Goal: Task Accomplishment & Management: Manage account settings

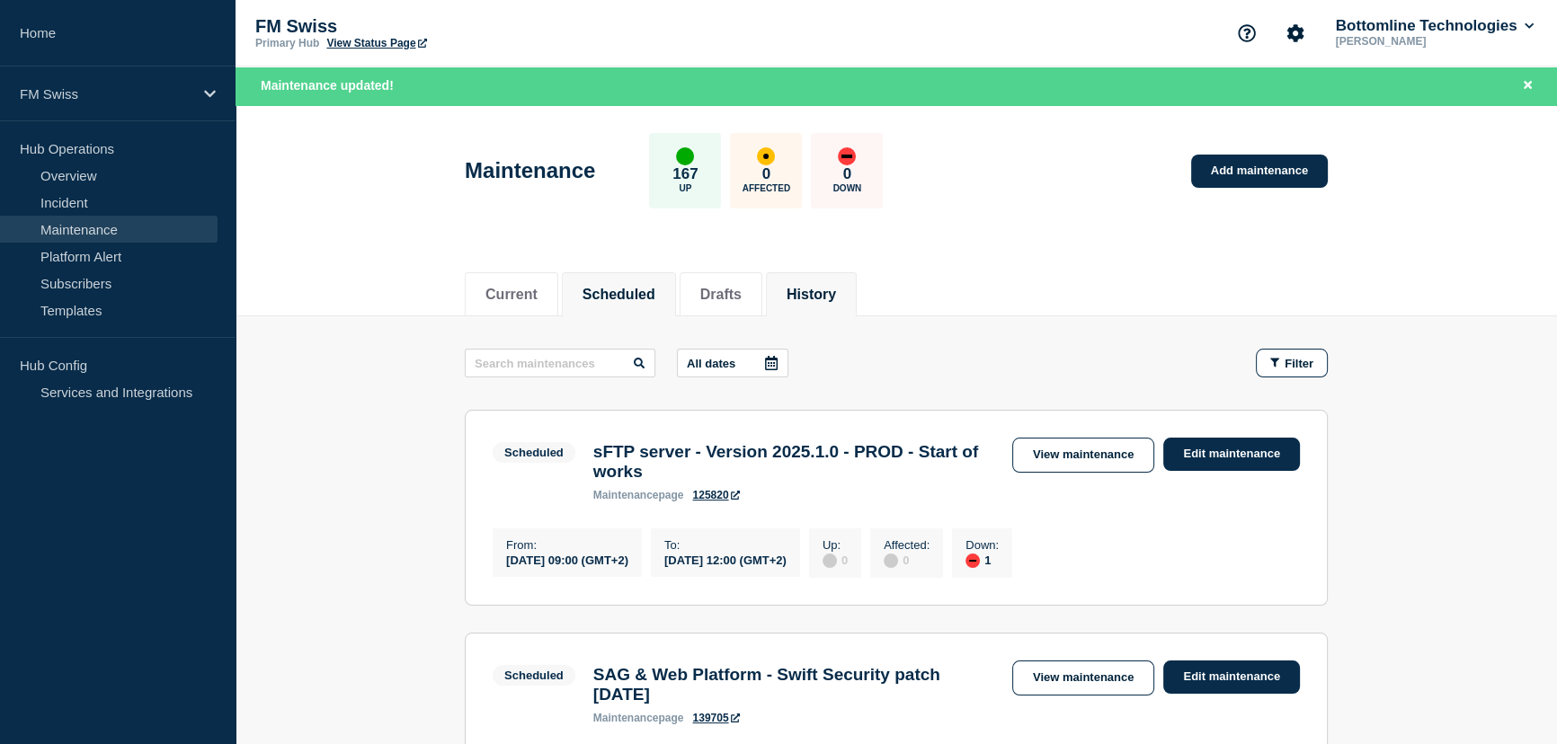
click at [836, 289] on button "History" at bounding box center [811, 295] width 49 height 16
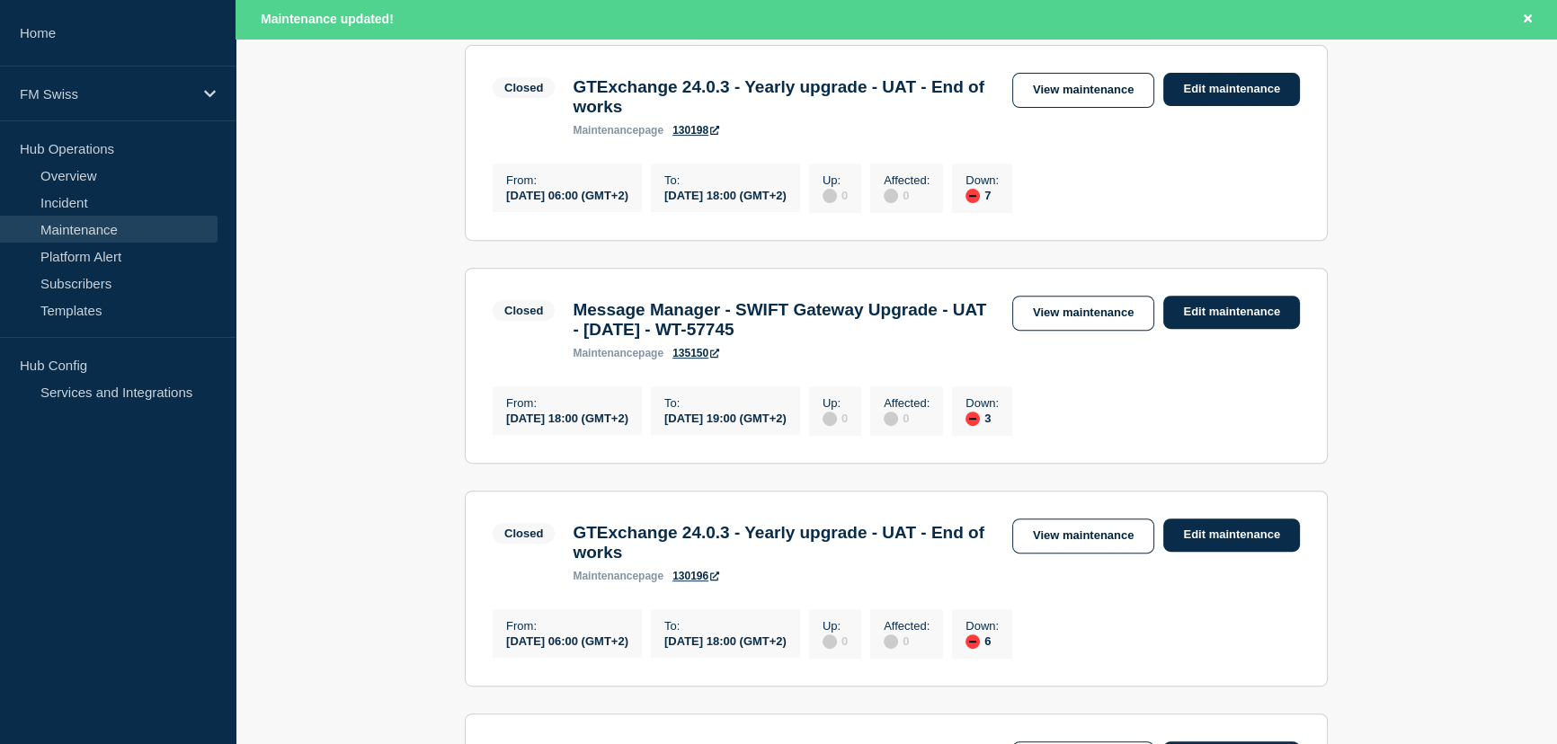
scroll to position [735, 0]
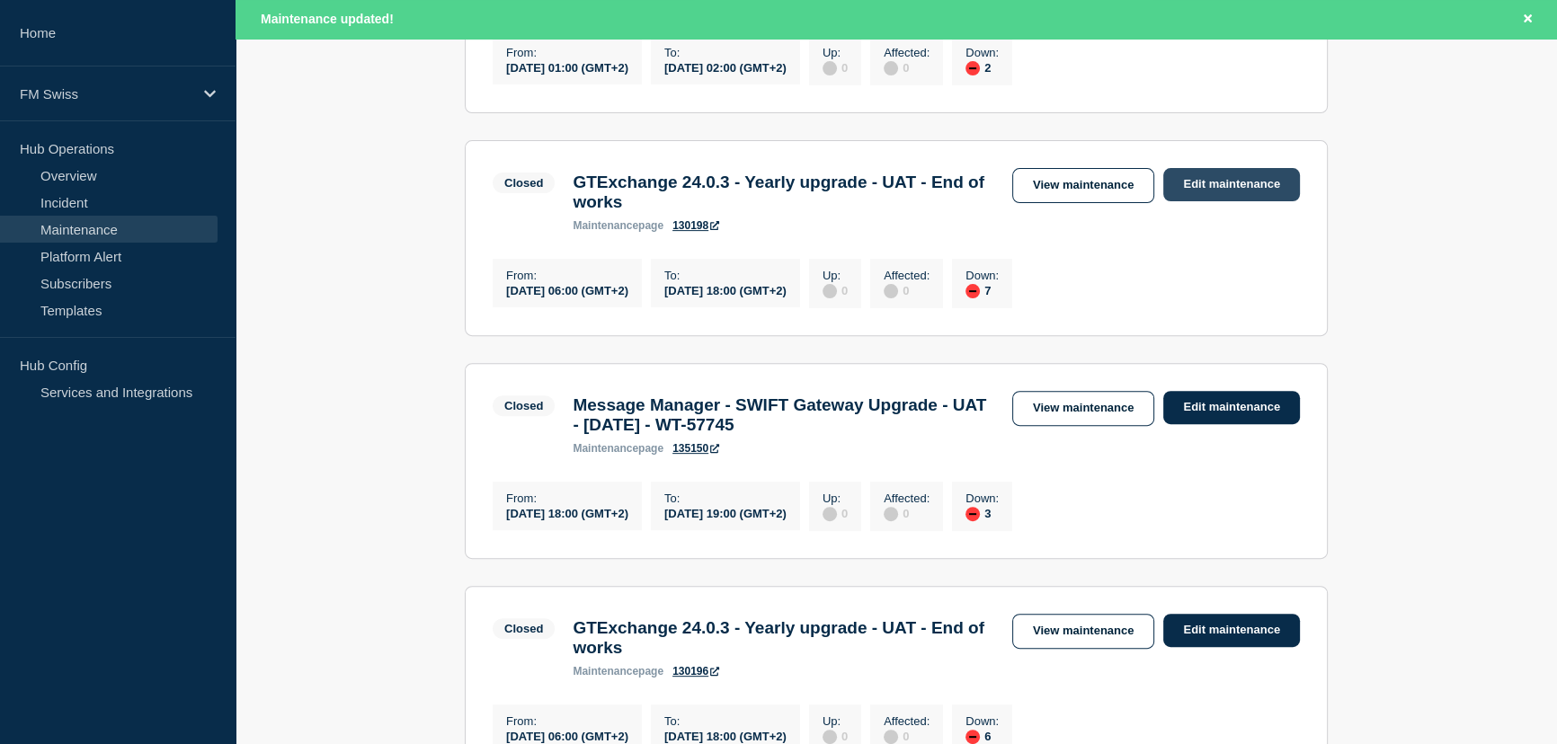
click at [1242, 201] on link "Edit maintenance" at bounding box center [1231, 184] width 137 height 33
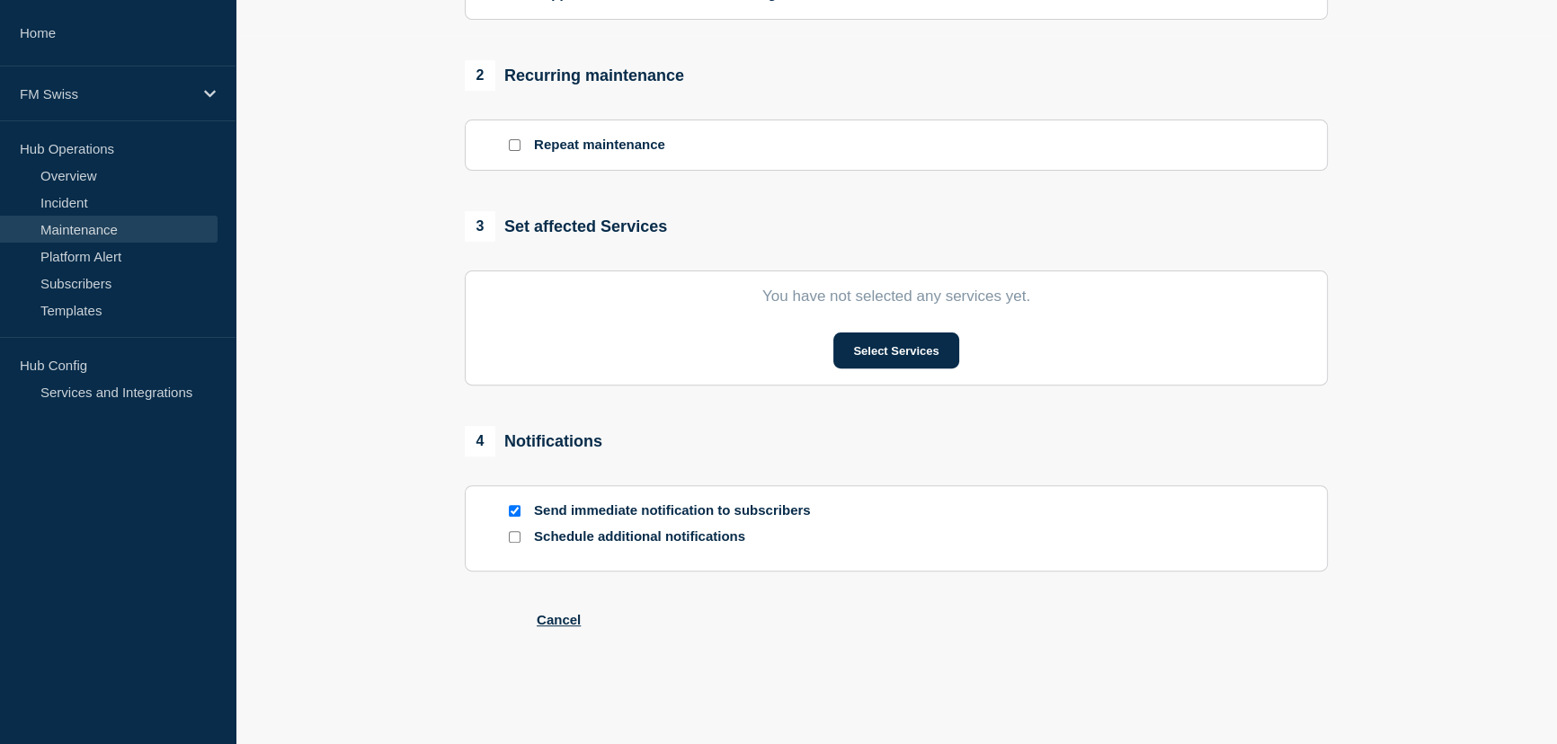
type input "GTExchange 24.0.3 - Yearly upgrade - UAT - End of works"
type input "2025-09-05"
type input "06:00"
type input "2025-09-05"
type input "18:00"
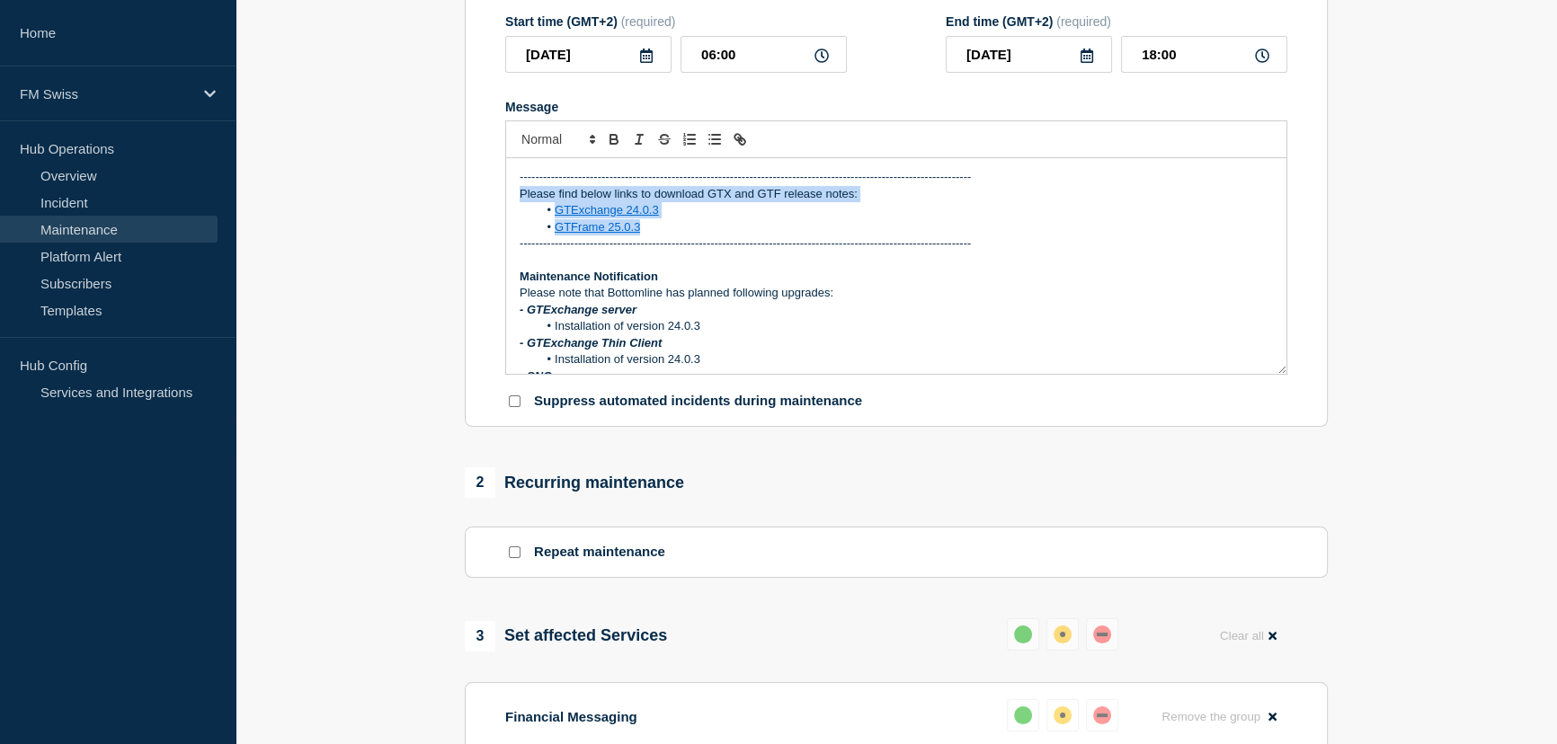
drag, startPoint x: 516, startPoint y: 205, endPoint x: 662, endPoint y: 233, distance: 148.3
click at [662, 233] on div "-------------------------------------------------------------------------------…" at bounding box center [896, 266] width 780 height 216
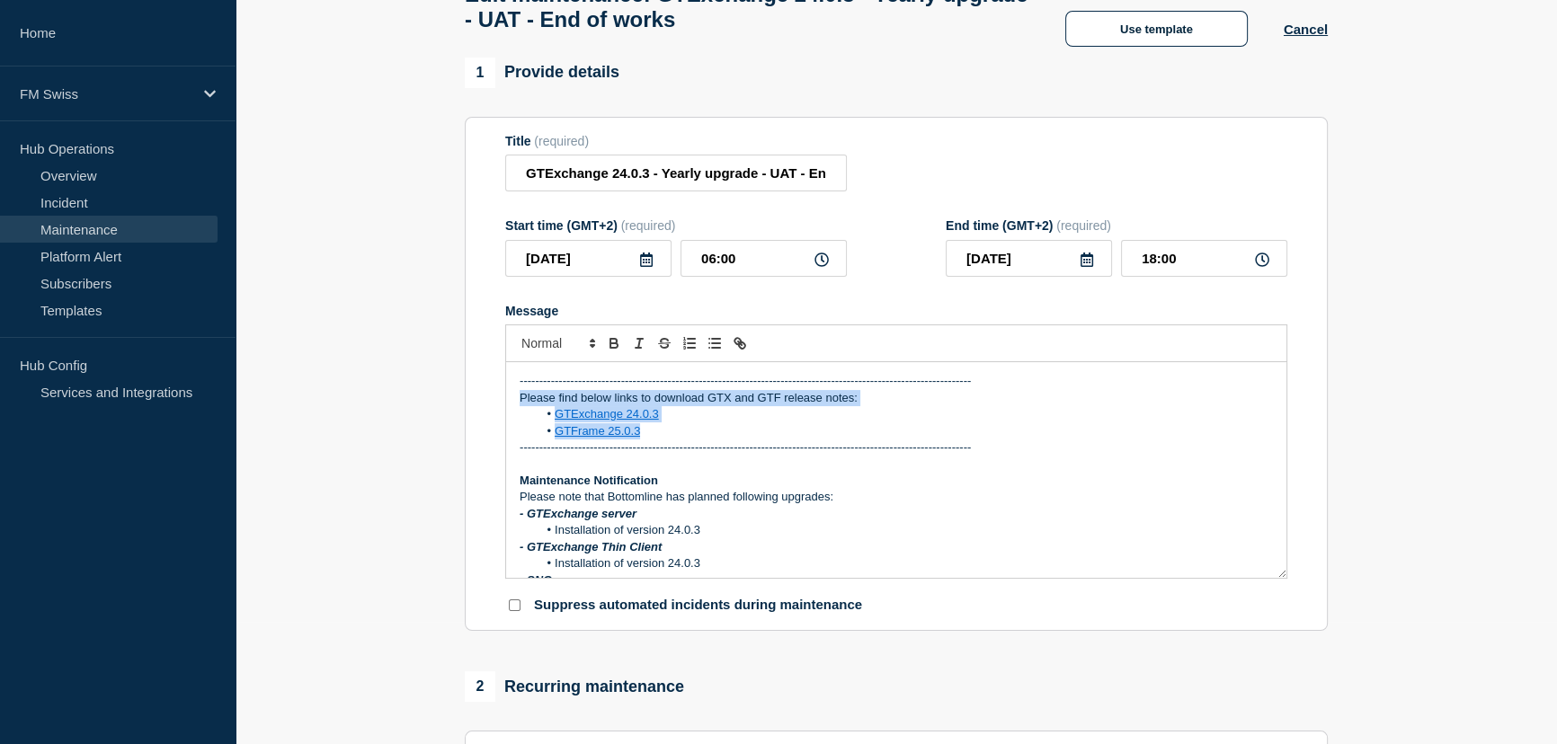
scroll to position [81, 0]
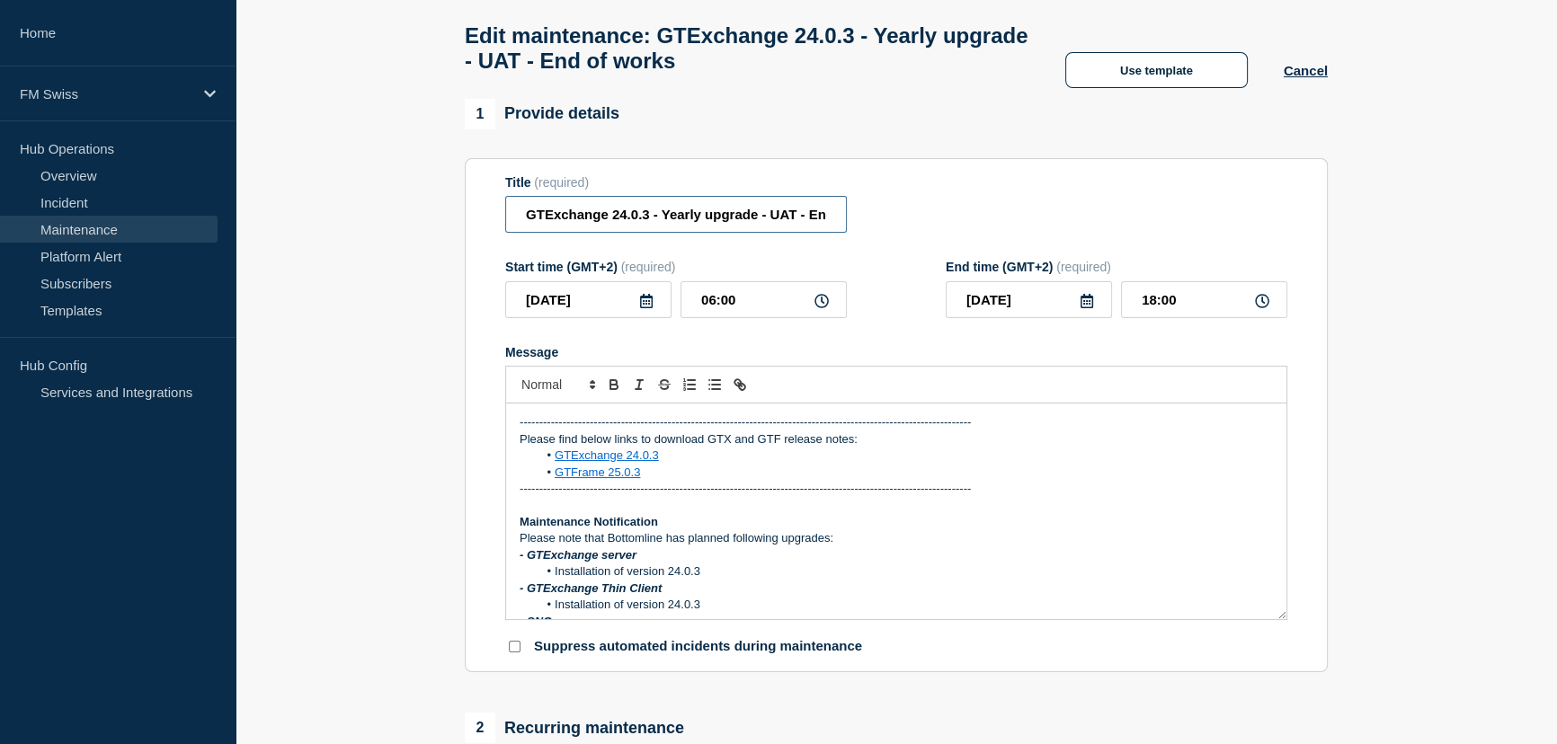
click at [783, 225] on input "GTExchange 24.0.3 - Yearly upgrade - UAT - End of works" at bounding box center [676, 214] width 342 height 37
type input "GTExchange 24.0.3 - Yearly upgrade - UAT - Hotfix [TECHNICAL_ID]"
click at [642, 308] on icon at bounding box center [646, 301] width 14 height 14
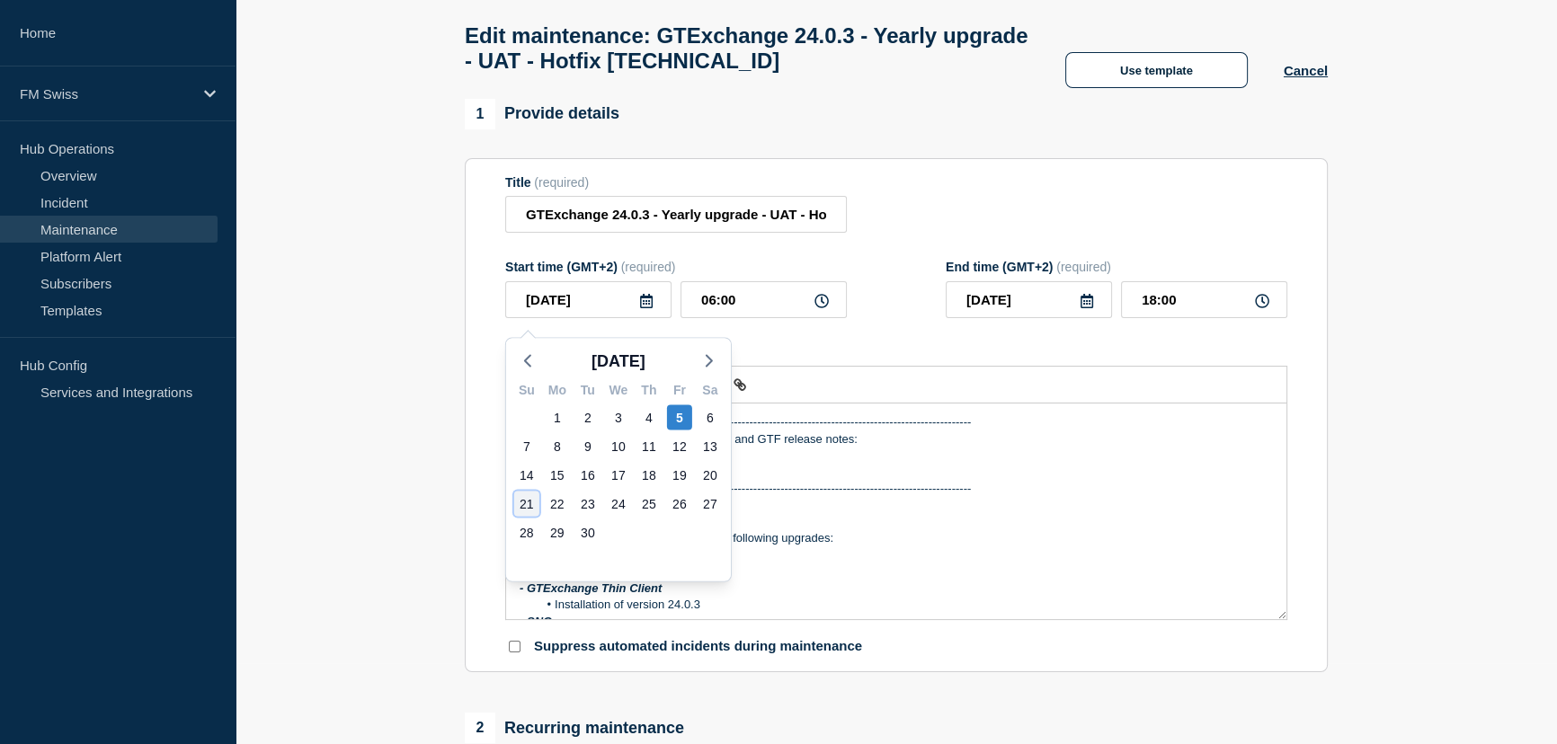
click at [530, 501] on div "21" at bounding box center [526, 503] width 25 height 25
type input "[DATE]"
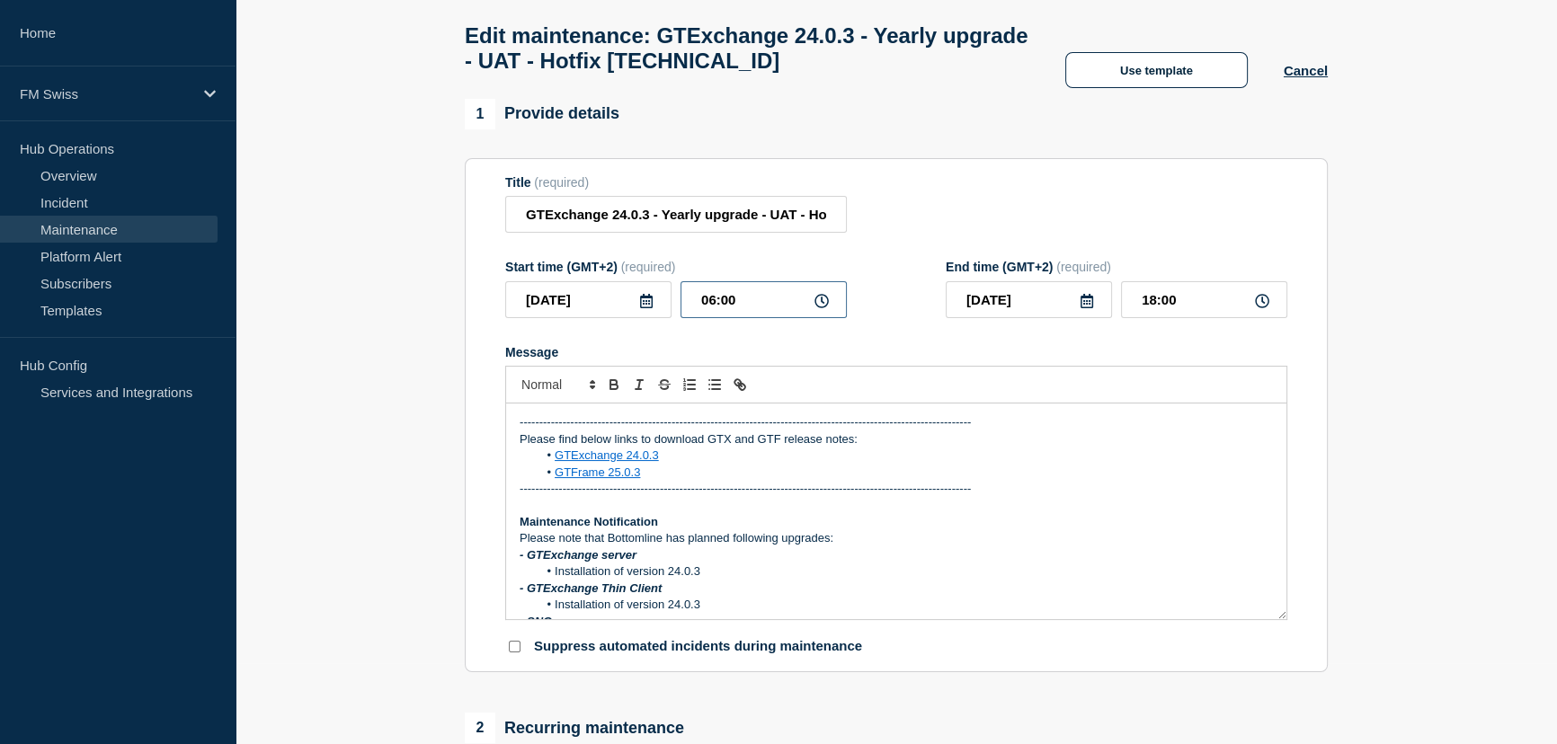
click at [717, 304] on input "06:00" at bounding box center [764, 299] width 166 height 37
type input "01:00"
click at [962, 203] on div "Title (required) GTExchange 24.0.3 - Yearly upgrade - UAT - Hotfix 24.0.3.1" at bounding box center [896, 204] width 782 height 58
click at [1153, 308] on input "13:00" at bounding box center [1204, 299] width 166 height 37
type input "02:00"
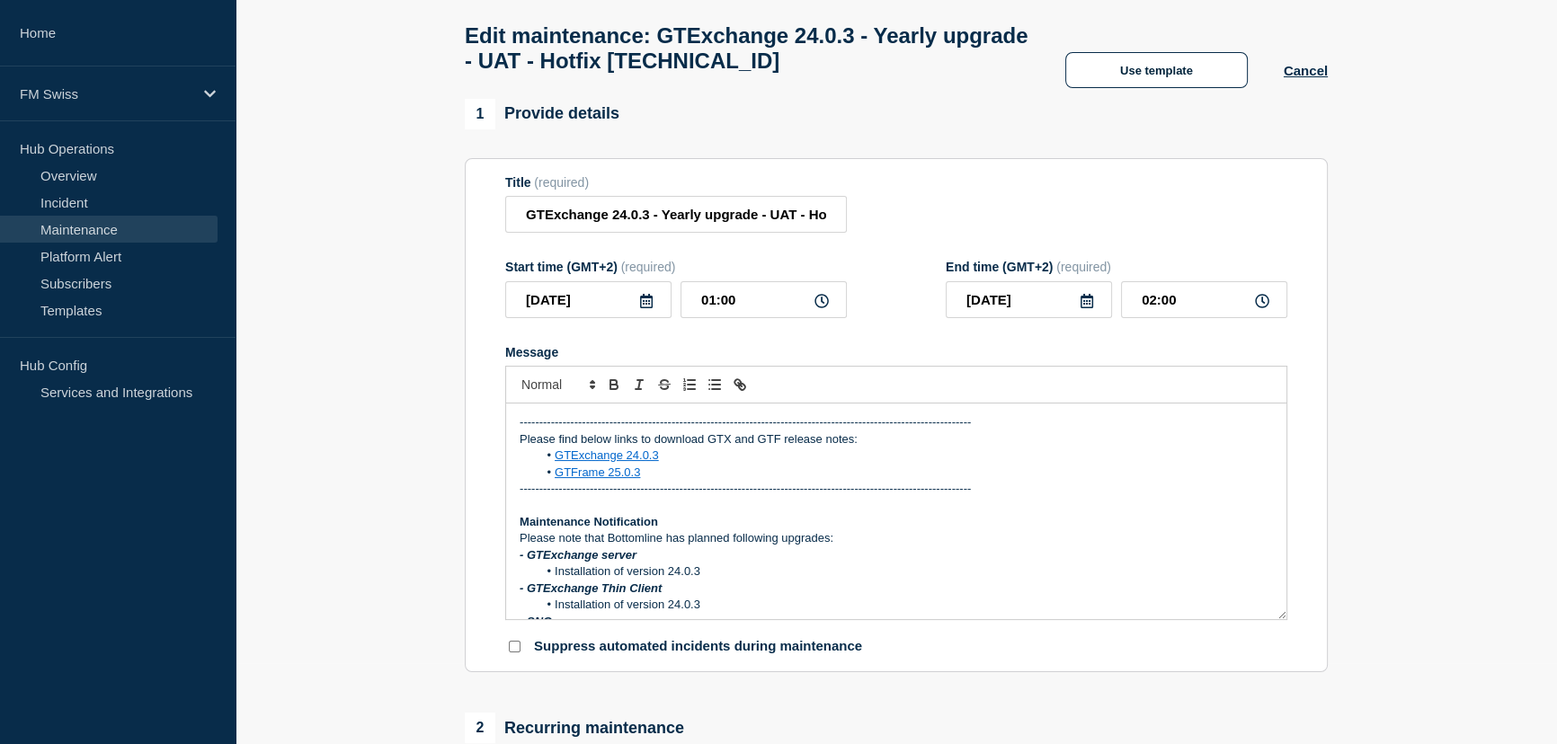
click at [998, 218] on div "Title (required) GTExchange 24.0.3 - Yearly upgrade - UAT - Hotfix 24.0.3.1" at bounding box center [896, 204] width 782 height 58
drag, startPoint x: 667, startPoint y: 482, endPoint x: 492, endPoint y: 450, distance: 178.1
click at [492, 450] on section "Title (required) GTExchange 24.0.3 - Yearly upgrade - UAT - Hotfix 24.0.3.1 Sta…" at bounding box center [896, 415] width 863 height 515
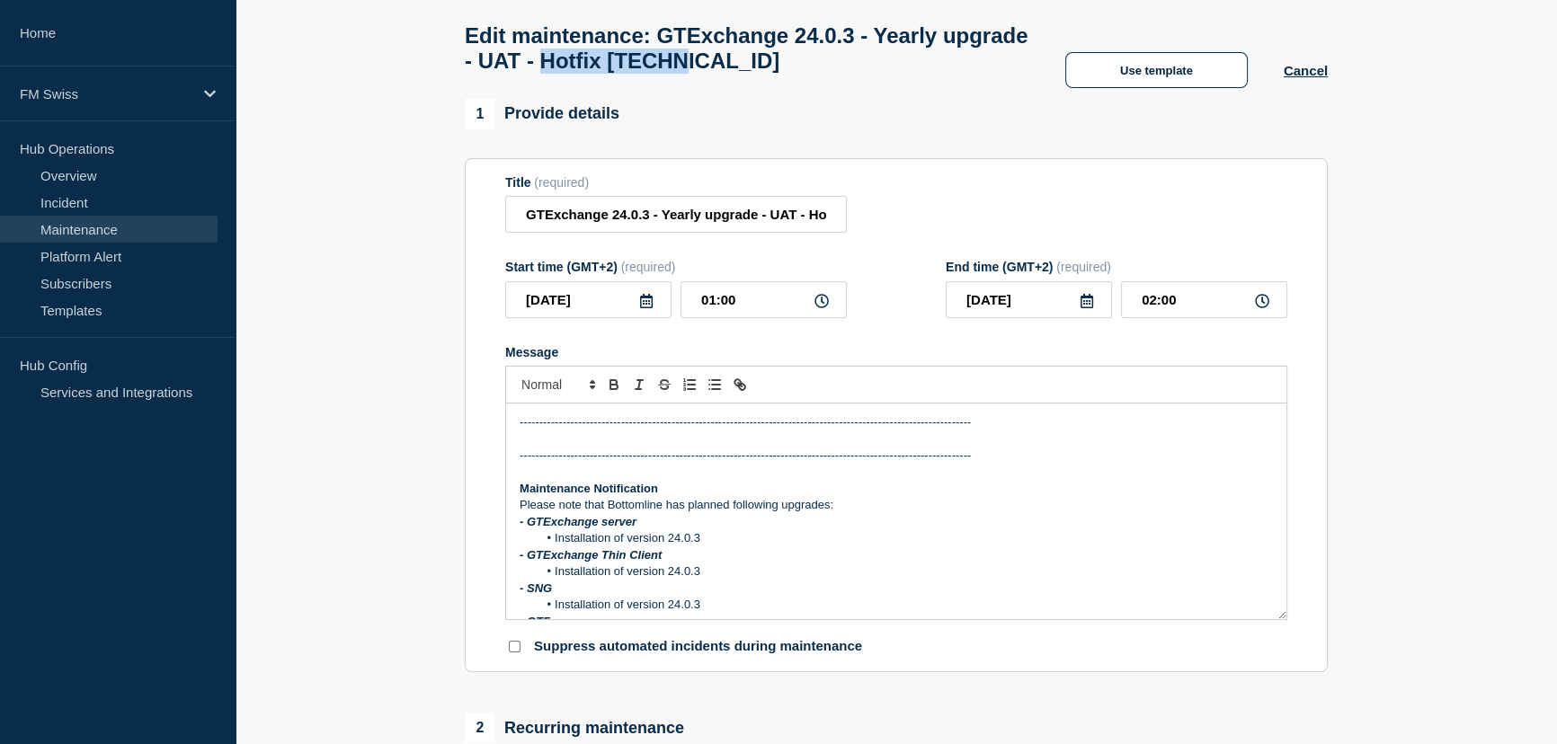
drag, startPoint x: 799, startPoint y: 69, endPoint x: 657, endPoint y: 67, distance: 142.1
click at [657, 67] on h1 "Edit maintenance: GTExchange 24.0.3 - Yearly upgrade - UAT - Hotfix [TECHNICAL_…" at bounding box center [747, 48] width 565 height 50
copy h1 "Hotfix 24.0.3"
click at [654, 448] on p "Message" at bounding box center [896, 440] width 753 height 16
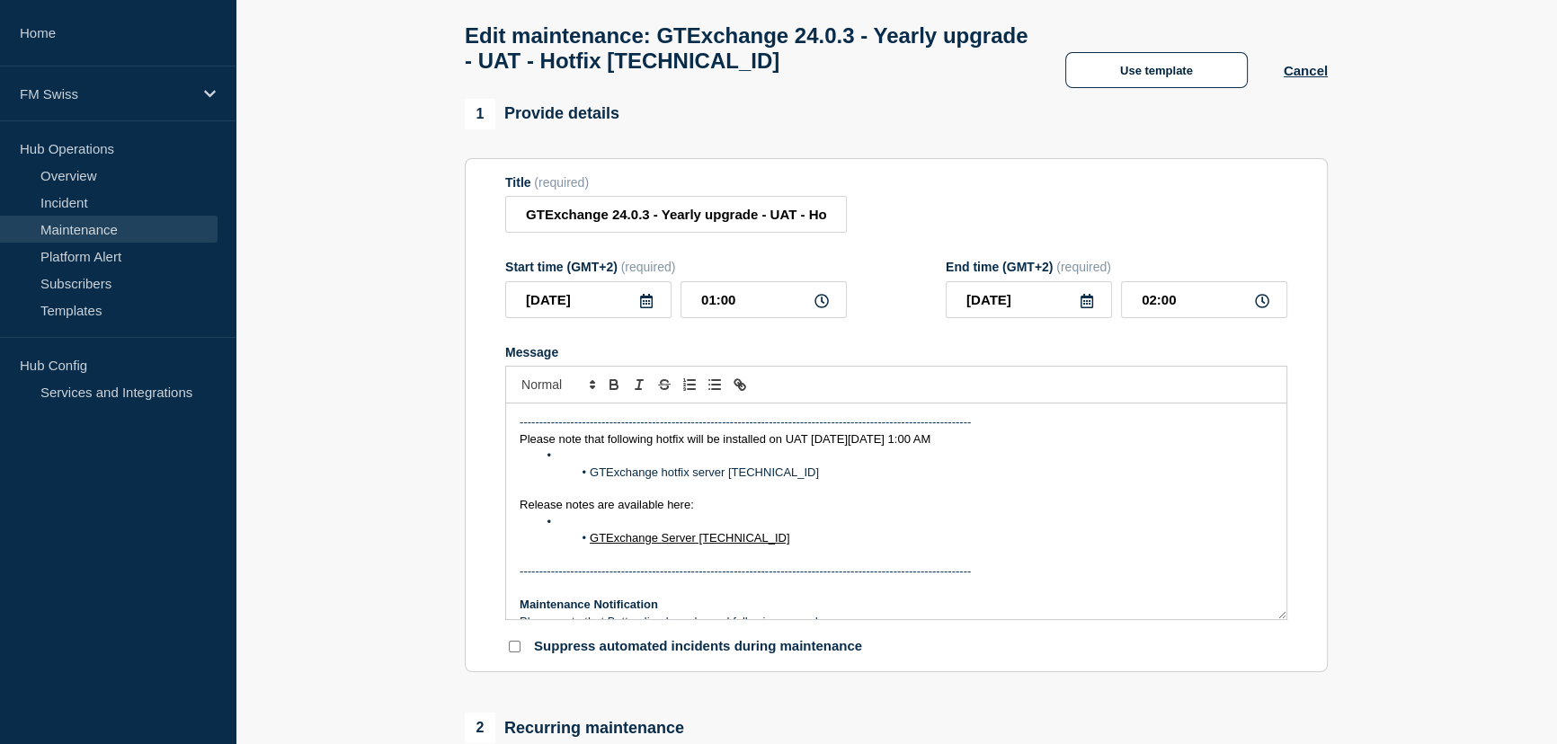
click at [877, 446] on span "Please note that following hotfix will be installed on UAT on Sunday 29th Septe…" at bounding box center [725, 438] width 411 height 13
click at [584, 464] on li "Message" at bounding box center [906, 456] width 736 height 16
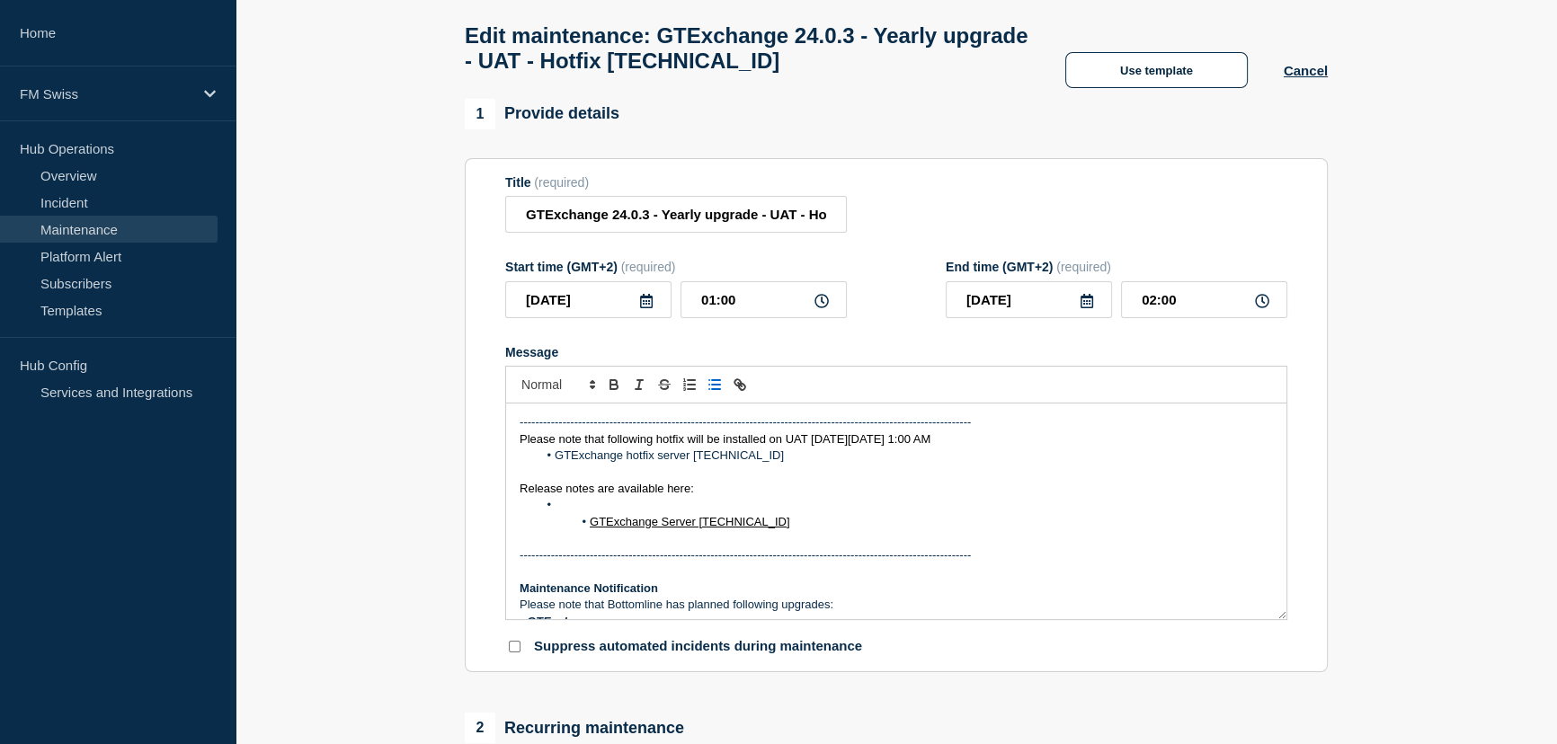
click at [606, 512] on li "Message" at bounding box center [906, 505] width 736 height 16
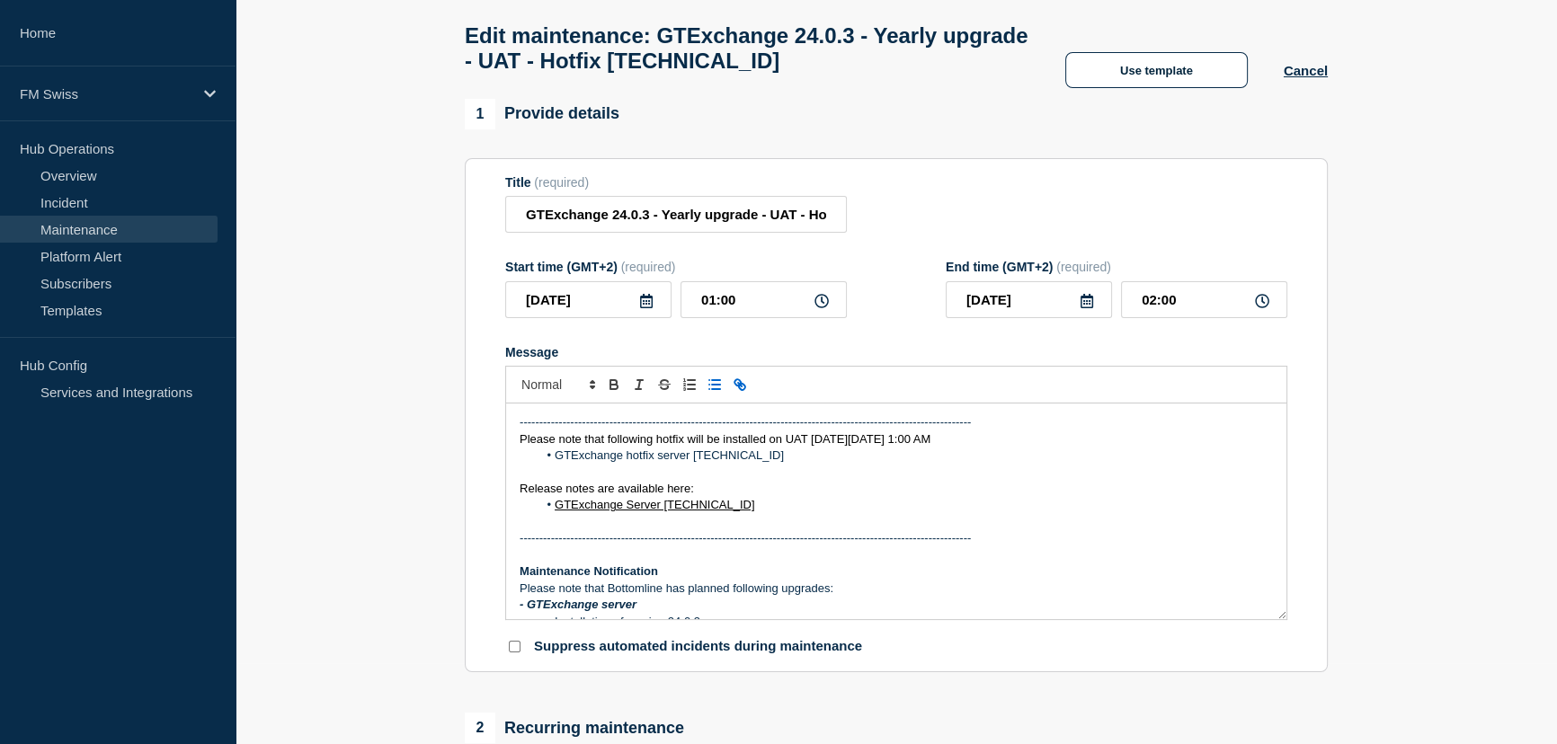
click at [742, 461] on li "GTExchange hotfix server 24.0.1.1" at bounding box center [906, 456] width 736 height 16
click at [724, 464] on li "GTExchange hotfix server 24.0.1.1" at bounding box center [906, 456] width 736 height 16
click at [1098, 481] on p "Message" at bounding box center [896, 473] width 753 height 16
click at [592, 541] on p "-------------------------------------------------------------------------------…" at bounding box center [896, 538] width 753 height 16
click at [593, 530] on p "Message" at bounding box center [896, 522] width 753 height 16
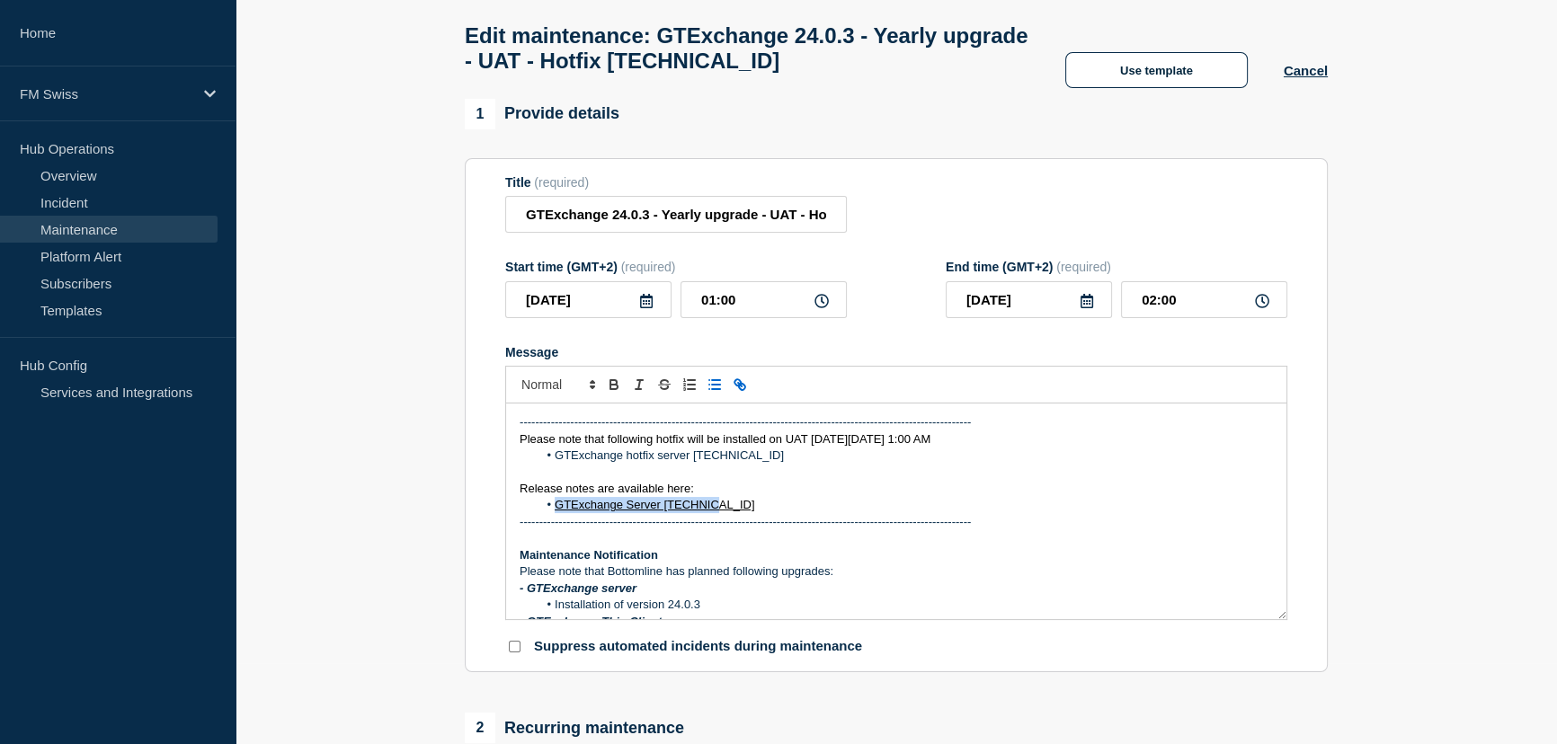
drag, startPoint x: 726, startPoint y: 515, endPoint x: 557, endPoint y: 512, distance: 169.0
click at [557, 512] on li "GTExchange Server 24.0.1.1" at bounding box center [906, 505] width 736 height 16
click at [744, 391] on icon "Toggle link" at bounding box center [740, 385] width 16 height 16
click at [759, 497] on p "Release notes are available here:" at bounding box center [896, 489] width 753 height 16
click at [694, 512] on span "GTExchange Server 24.0.1.1" at bounding box center [655, 504] width 200 height 13
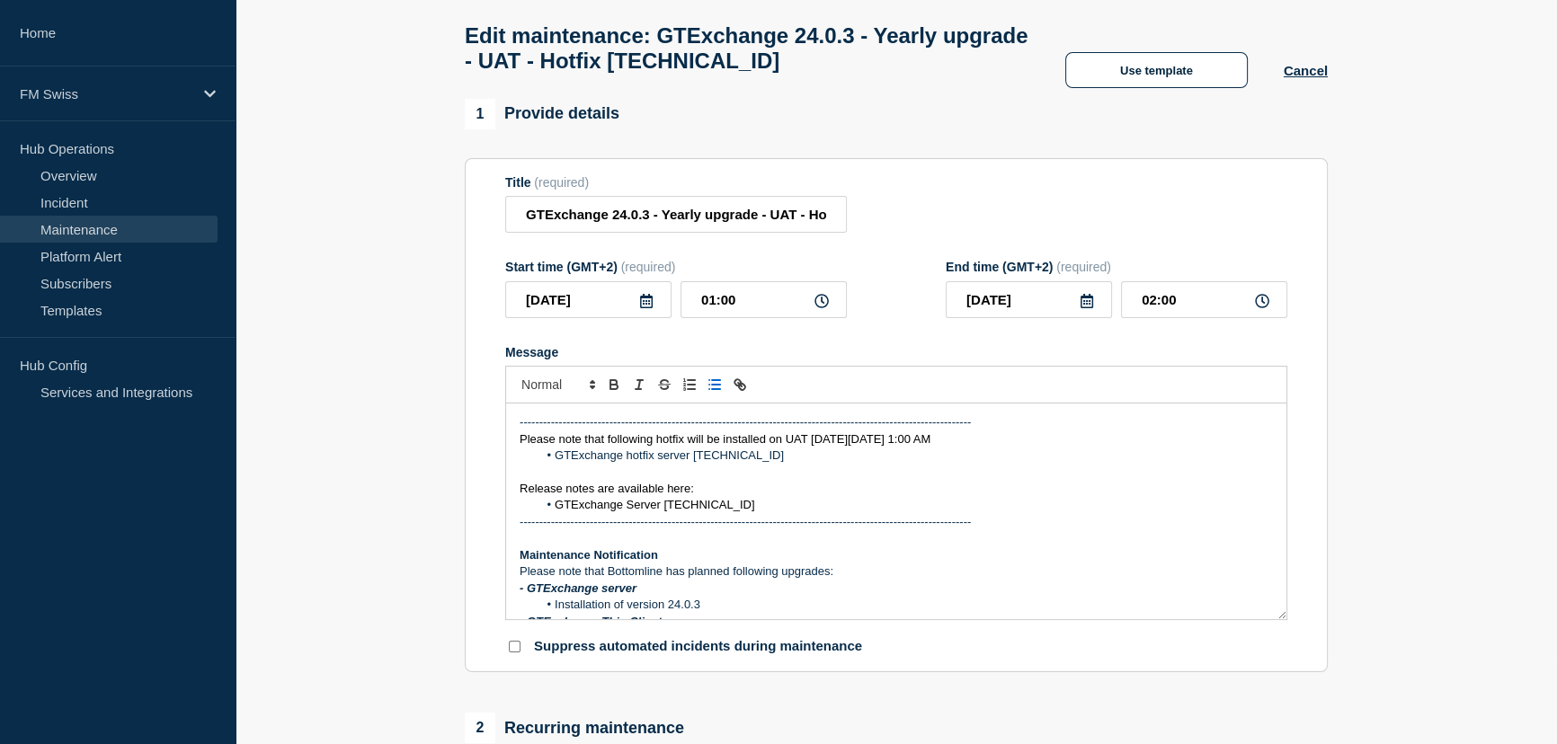
click at [734, 513] on li "GTExchange Server [TECHNICAL_ID]" at bounding box center [906, 505] width 736 height 16
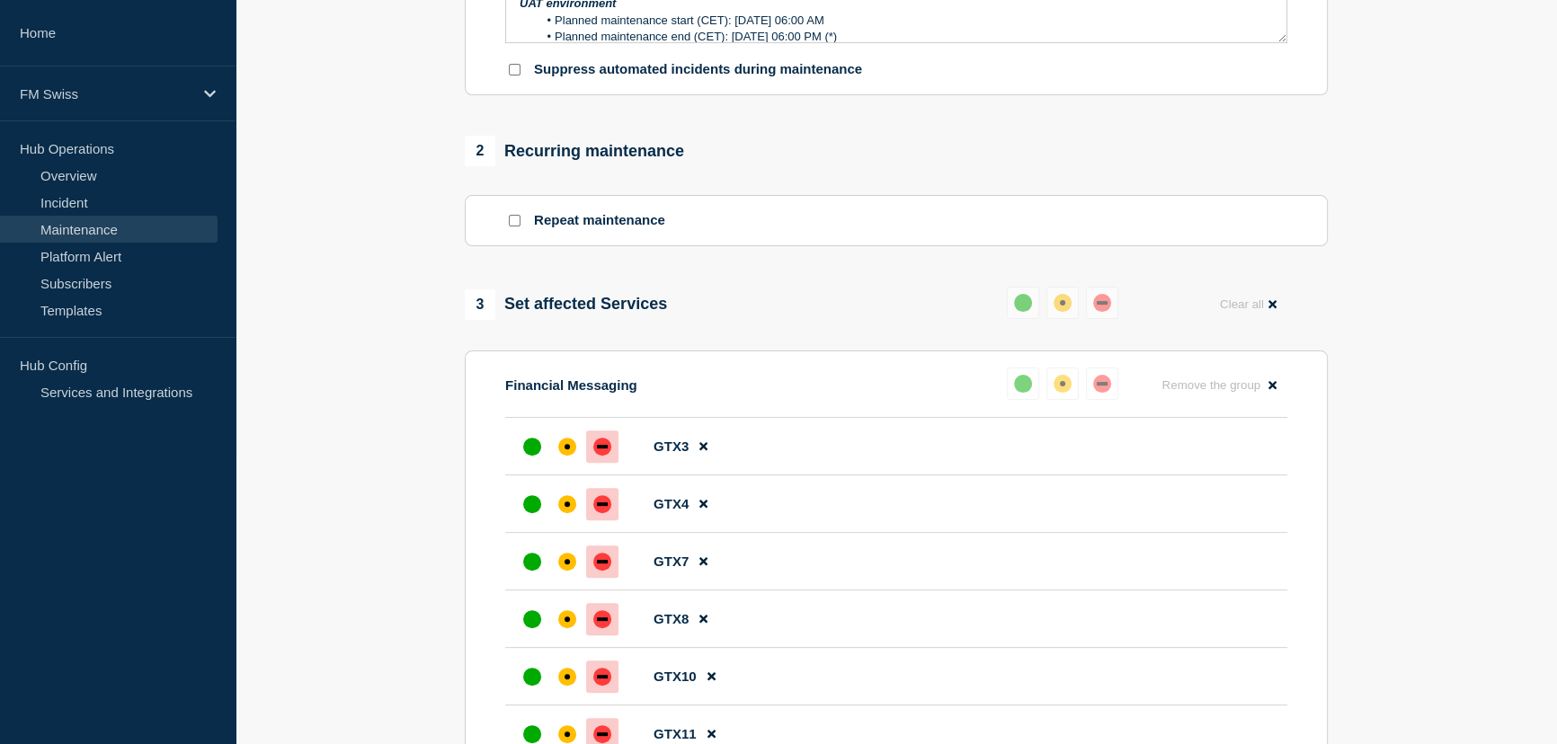
scroll to position [1200, 0]
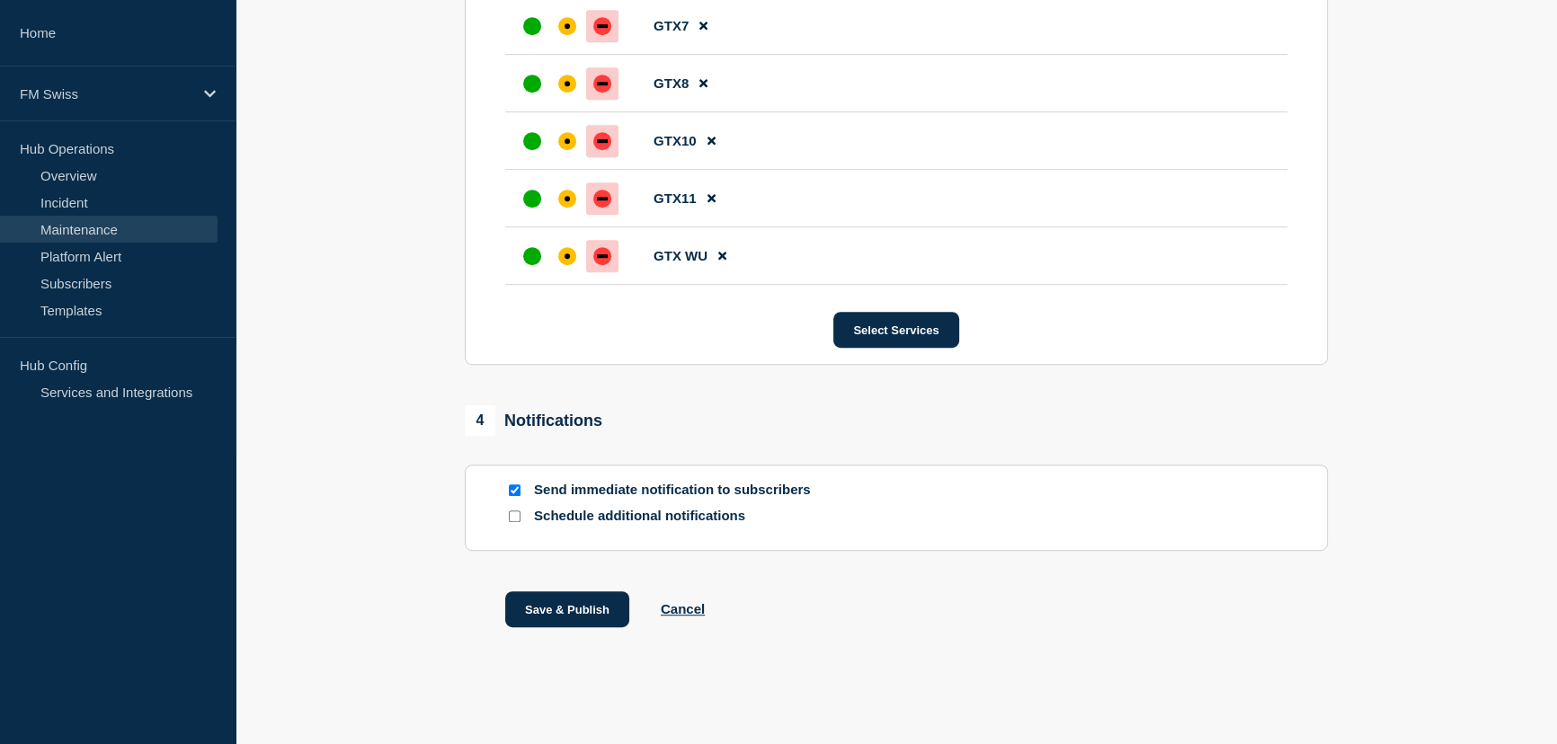
click at [512, 490] on input "Send immediate notification to subscribers" at bounding box center [515, 491] width 12 height 12
checkbox input "false"
click at [562, 605] on button "Save & Publish" at bounding box center [567, 610] width 124 height 36
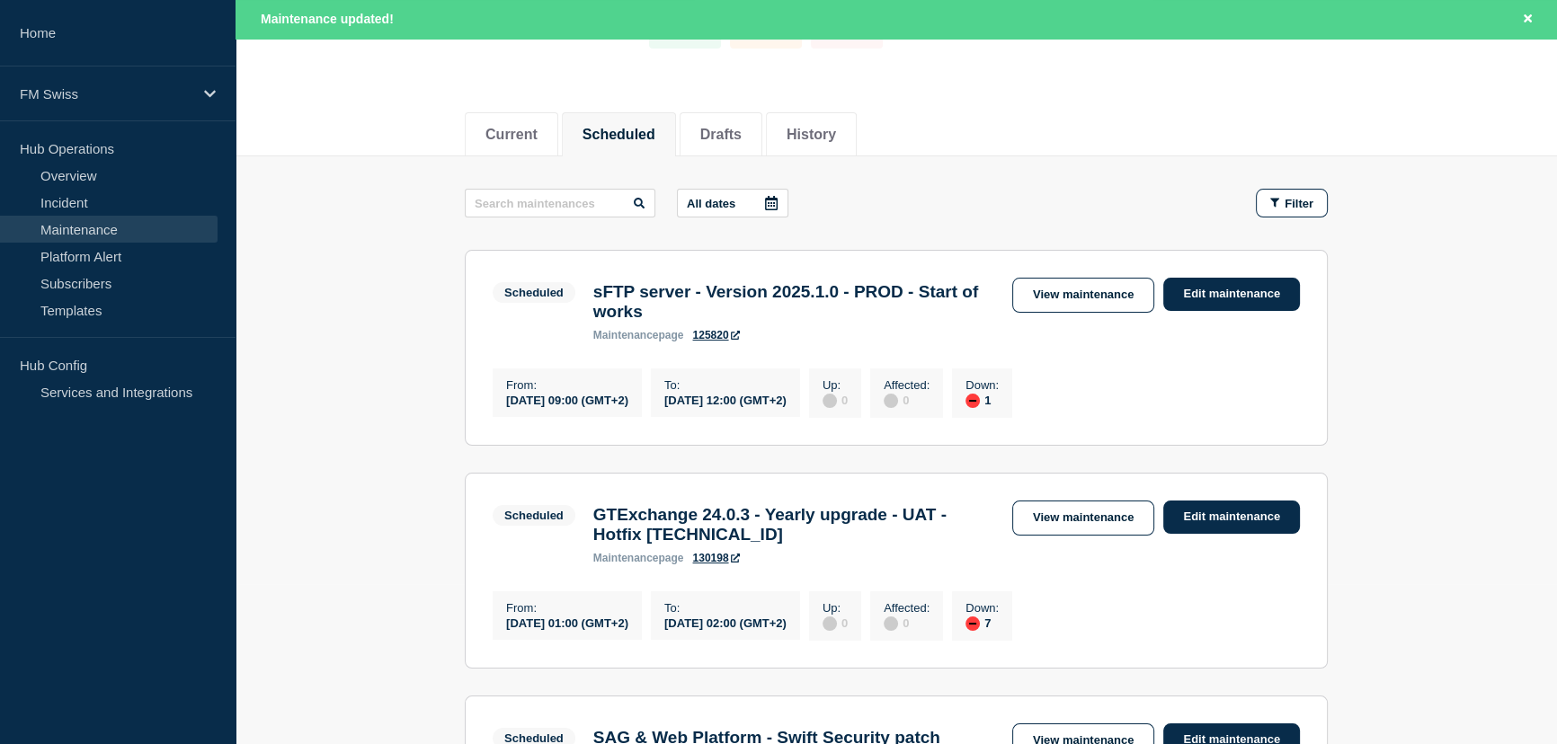
scroll to position [245, 0]
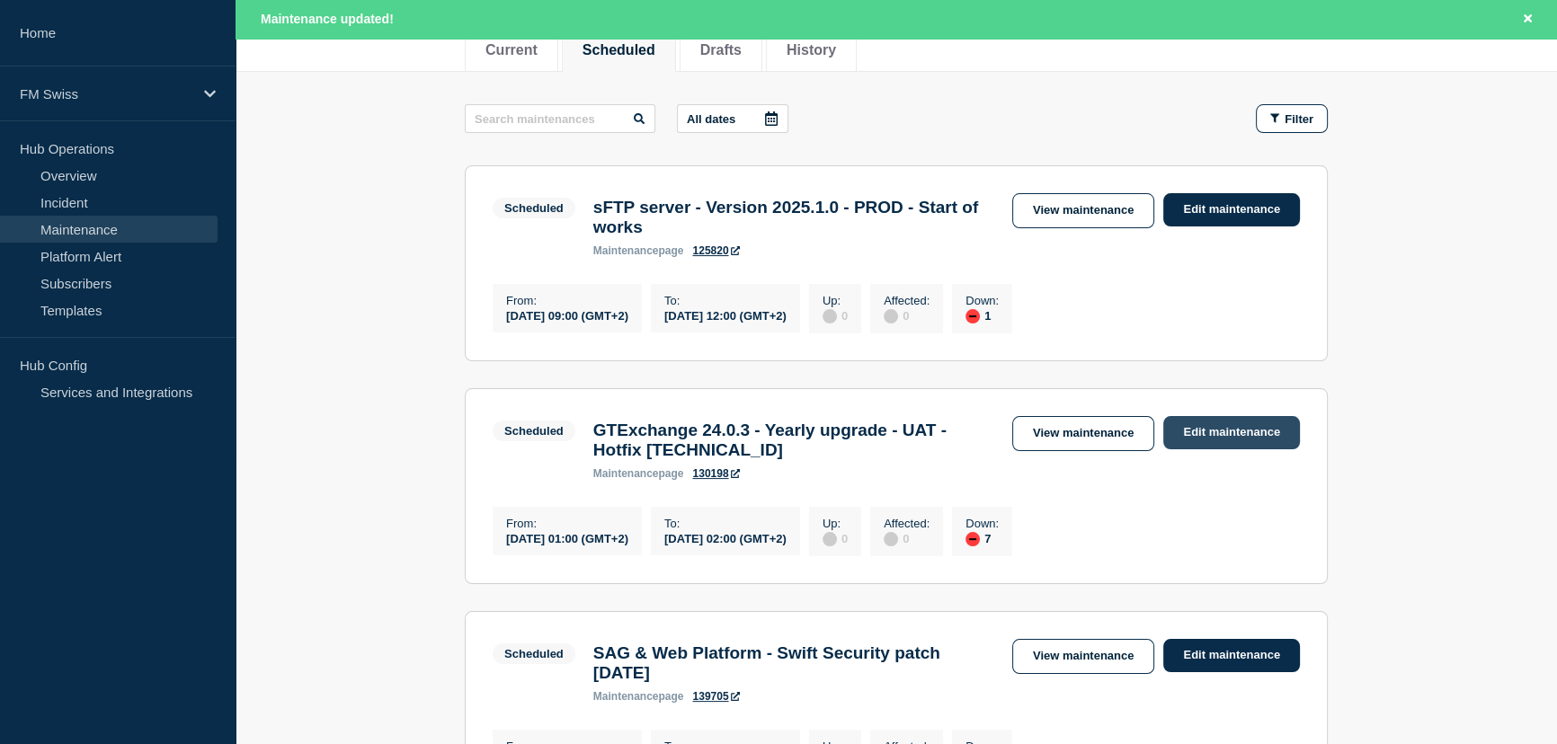
click at [1254, 440] on link "Edit maintenance" at bounding box center [1231, 432] width 137 height 33
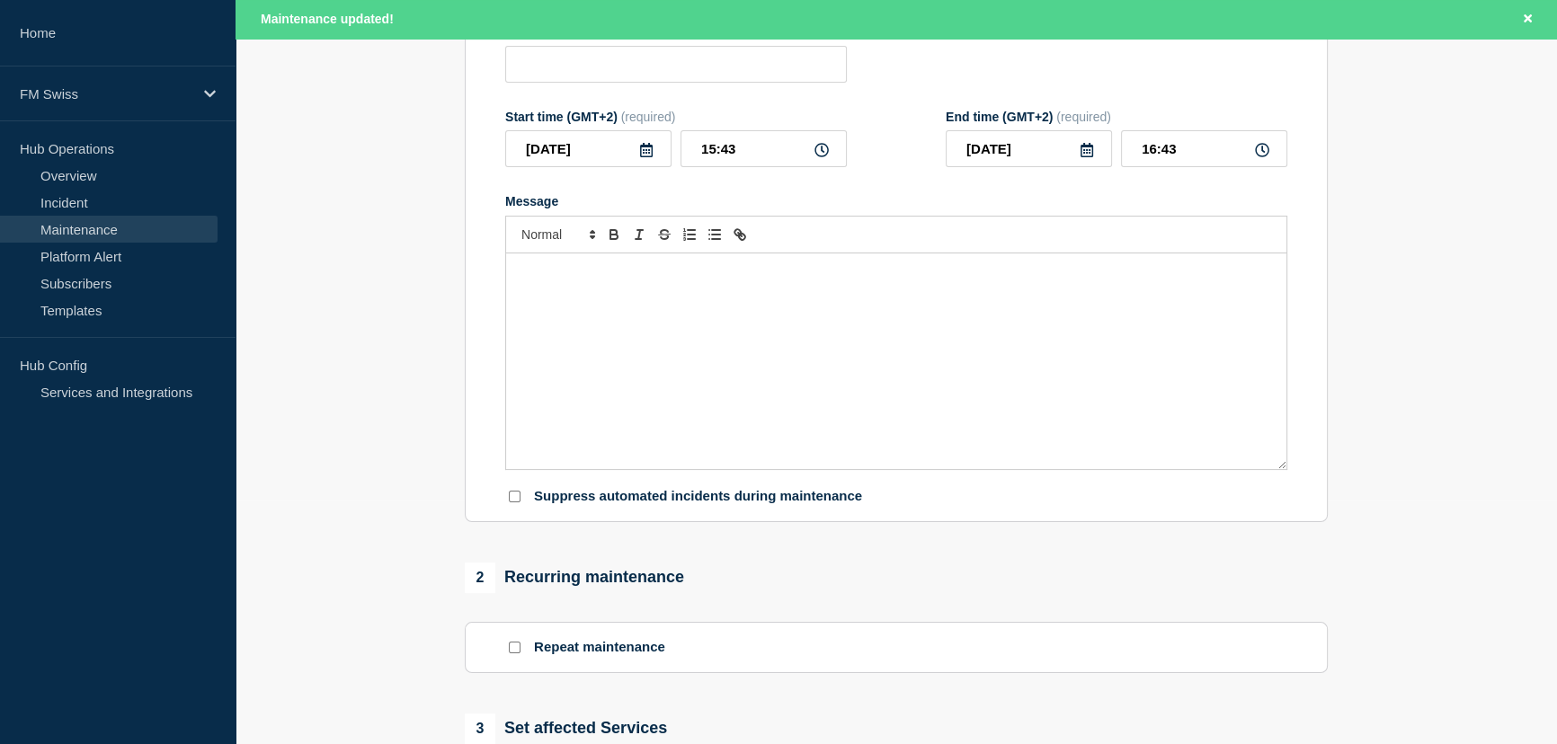
type input "GTExchange 24.0.3 - Yearly upgrade - UAT - Hotfix [TECHNICAL_ID]"
type input "[DATE]"
type input "01:00"
type input "[DATE]"
type input "02:00"
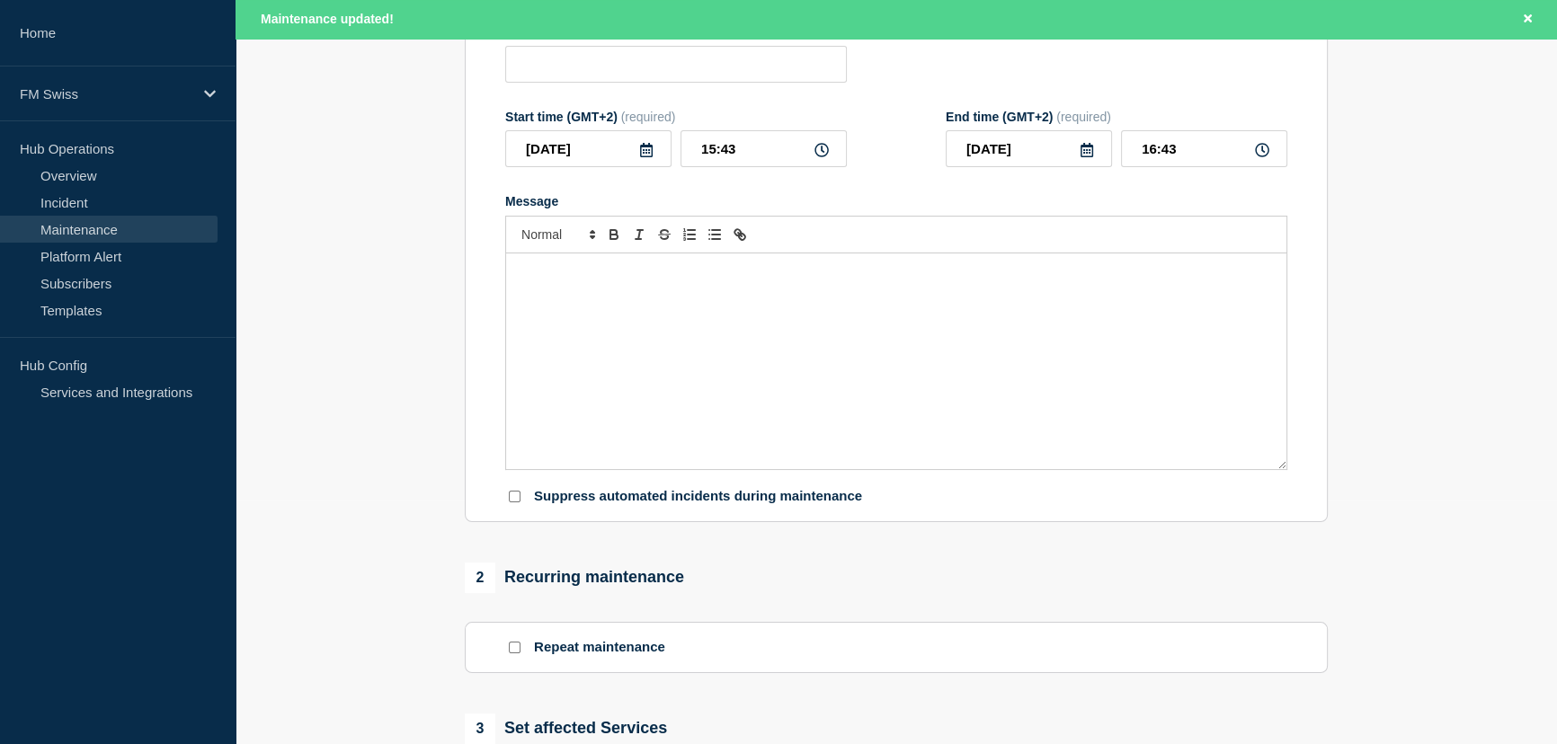
checkbox input "false"
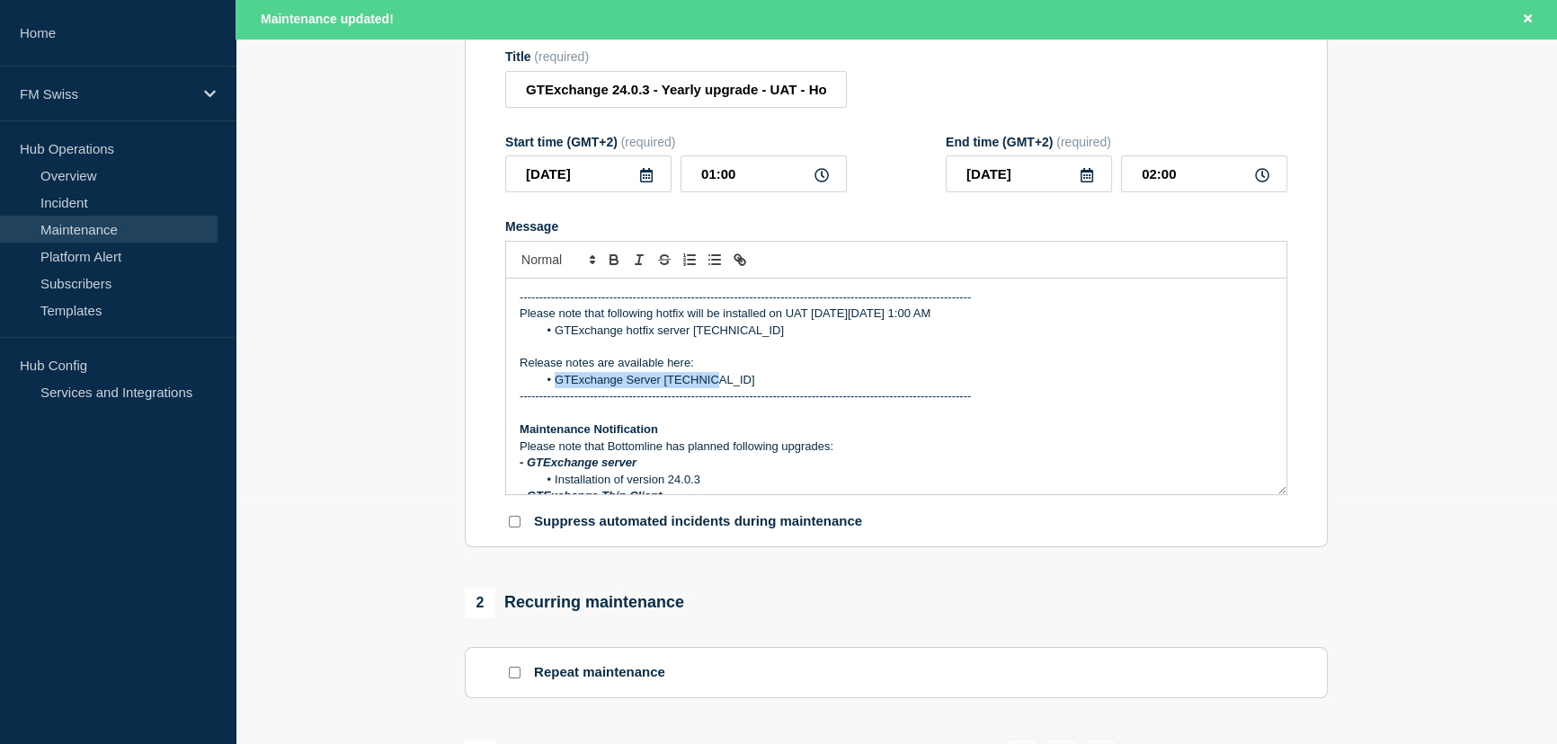
drag, startPoint x: 705, startPoint y: 389, endPoint x: 557, endPoint y: 390, distance: 148.3
click at [557, 388] on li "GTExchange Server [TECHNICAL_ID]" at bounding box center [906, 380] width 736 height 16
click at [739, 265] on icon "Toggle link" at bounding box center [742, 262] width 6 height 6
paste input "https://bottomline.thruinc.net/Publishing/Link.aspx?LinkID=0C24GAD2RITCD"
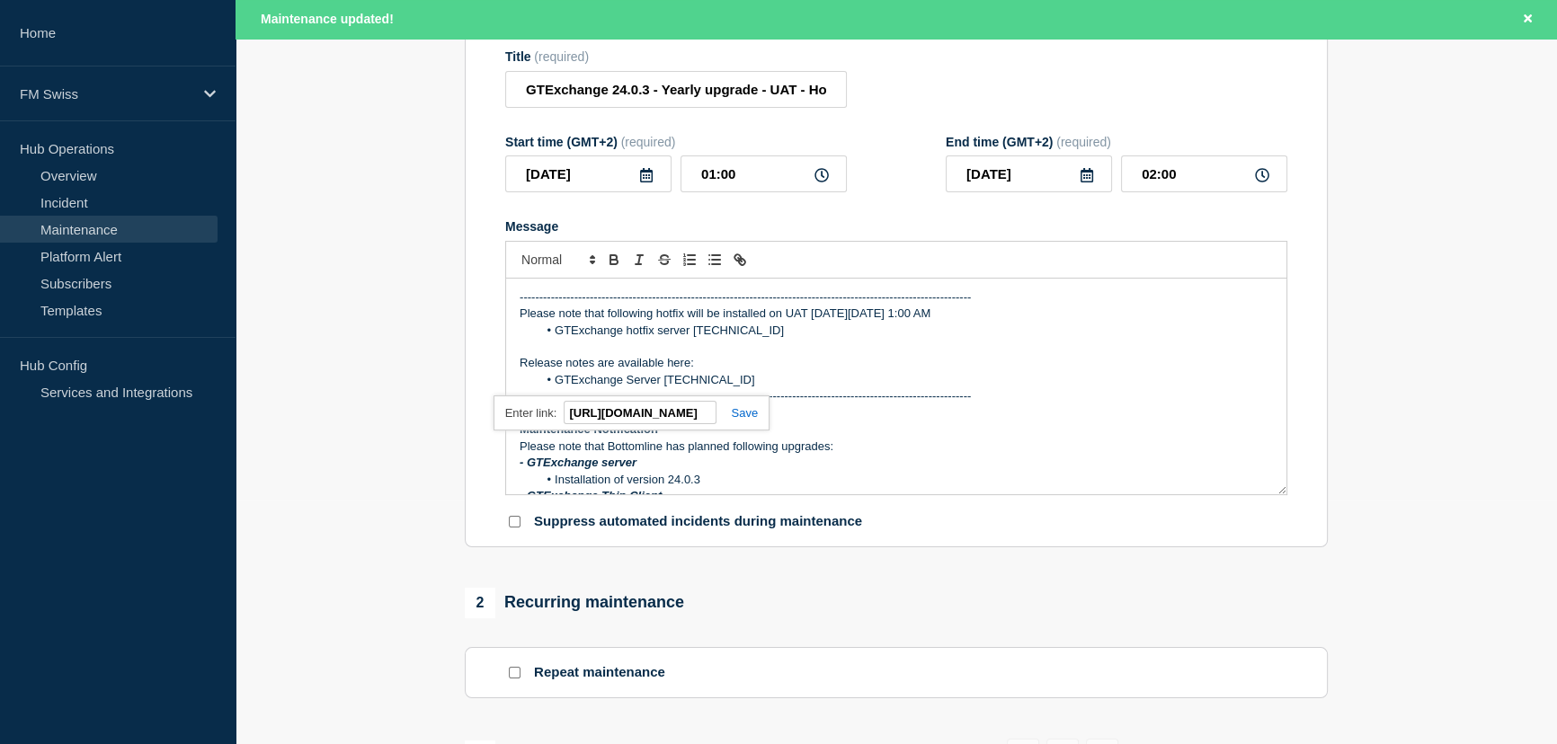
type input "https://bottomline.thruinc.net/Publishing/Link.aspx?LinkID=0C24GAD2RITCD"
click at [754, 418] on link at bounding box center [737, 412] width 41 height 13
click at [1155, 388] on li "GTExchange Server [TECHNICAL_ID]" at bounding box center [906, 380] width 736 height 16
click at [520, 322] on p "Please note that following hotfix will be installed on UAT [DATE][DATE] 1:00 AM" at bounding box center [896, 314] width 753 height 16
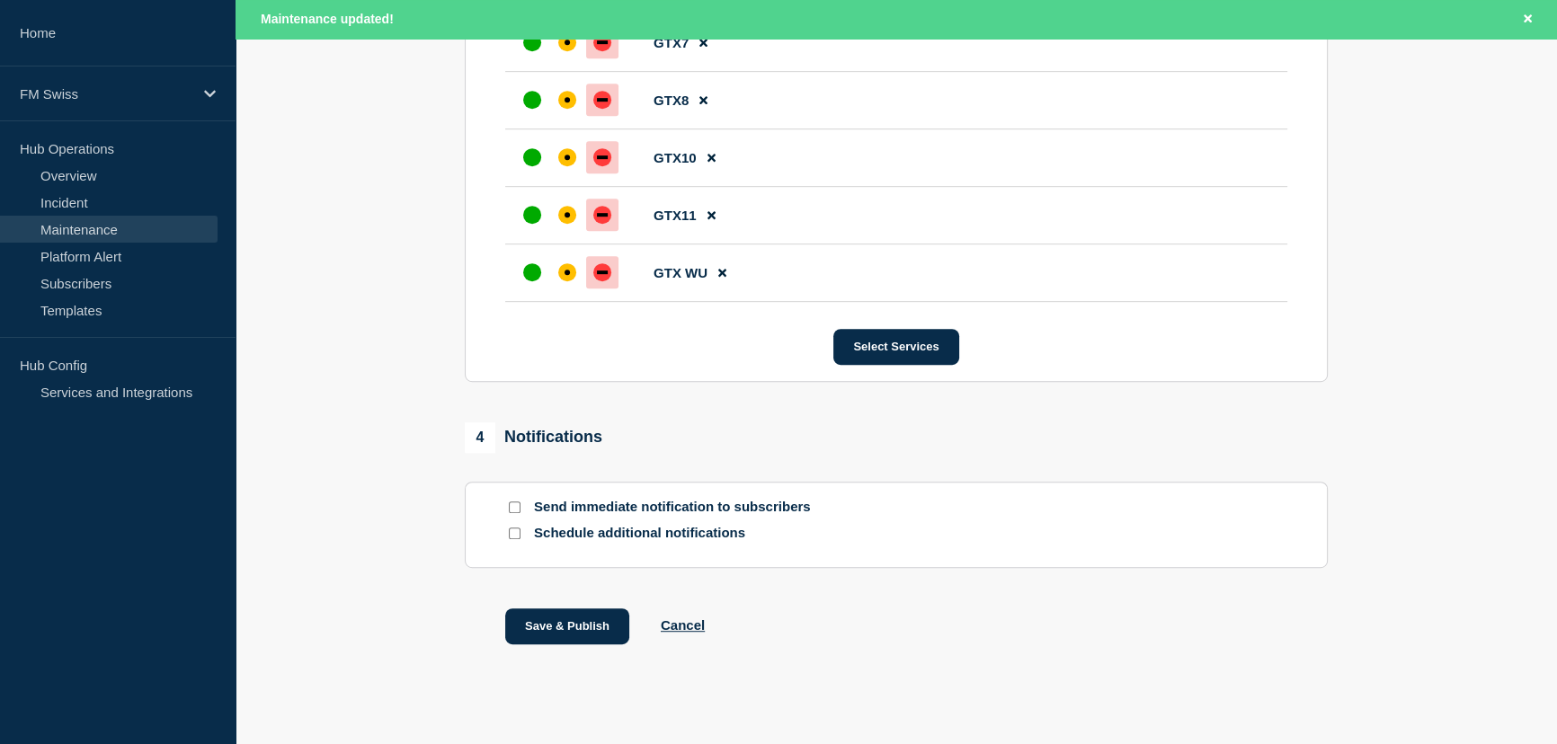
scroll to position [1239, 0]
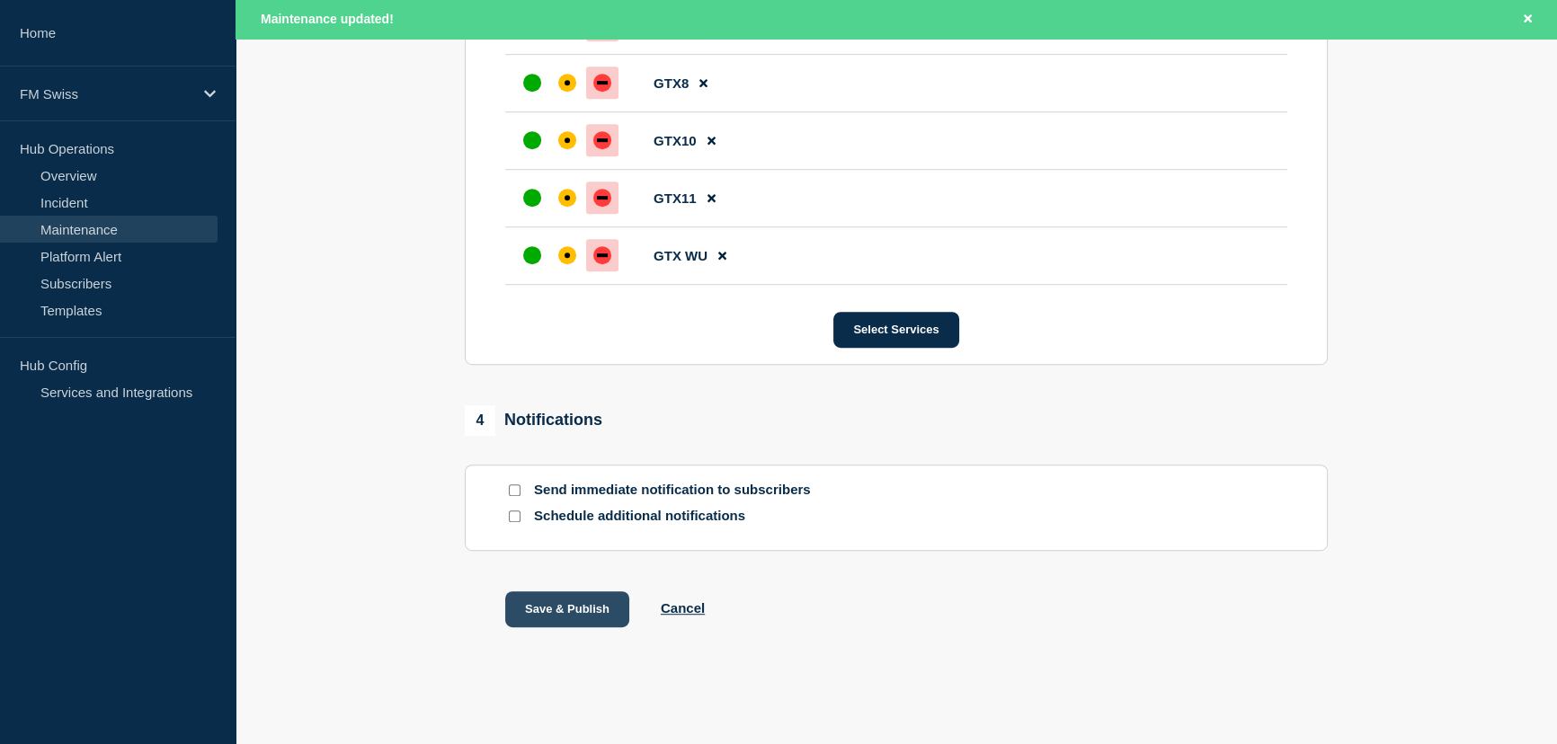
click at [575, 608] on button "Save & Publish" at bounding box center [567, 610] width 124 height 36
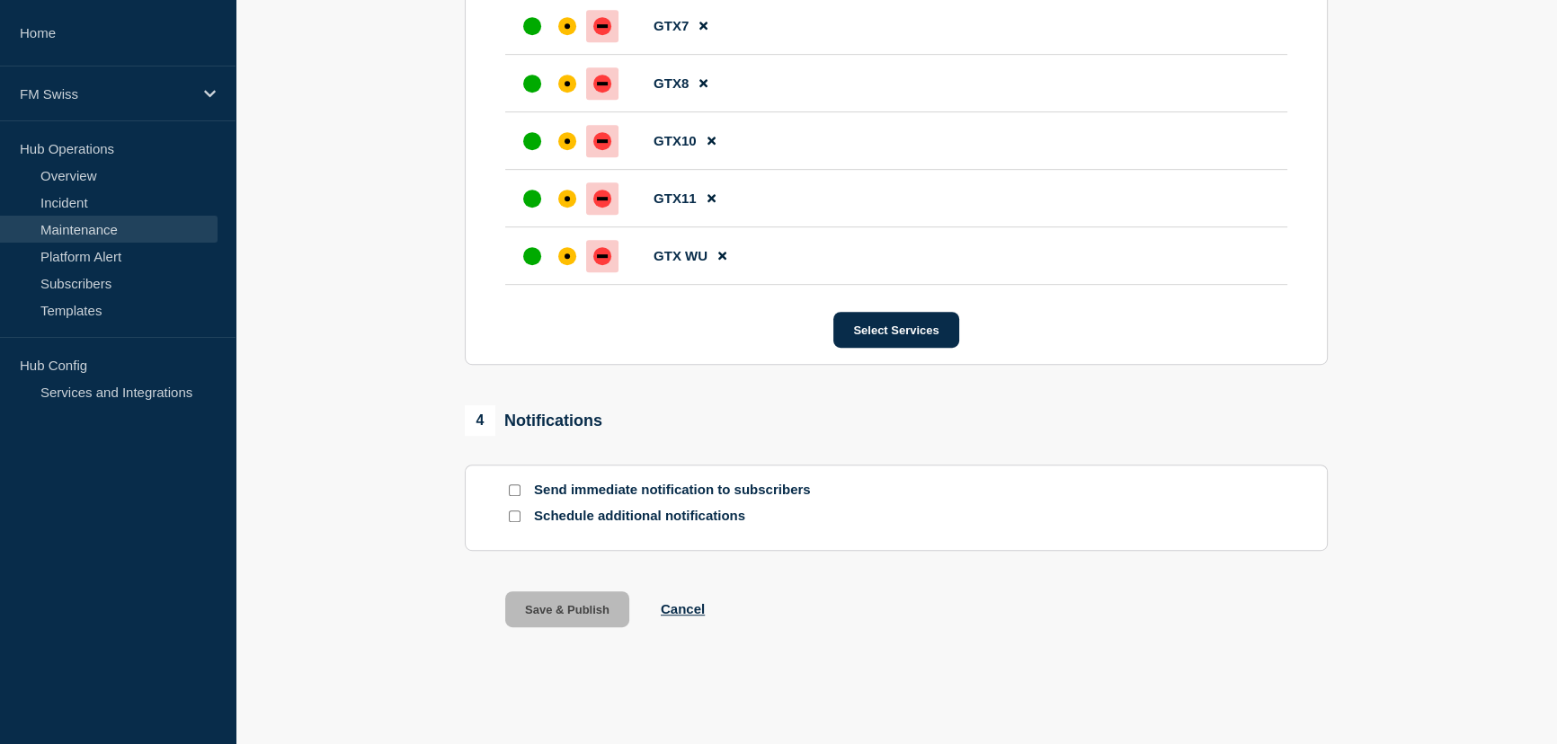
scroll to position [1200, 0]
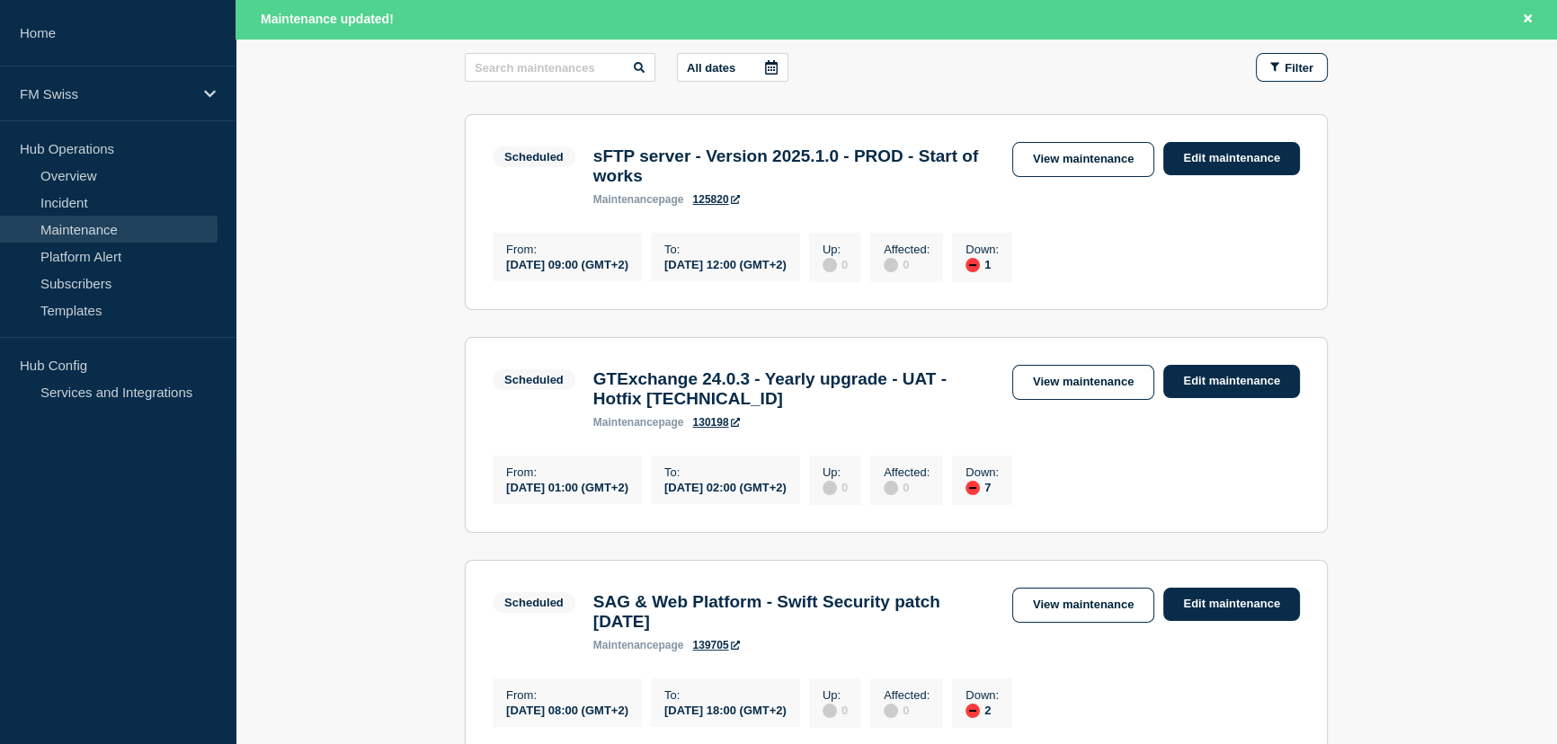
scroll to position [165, 0]
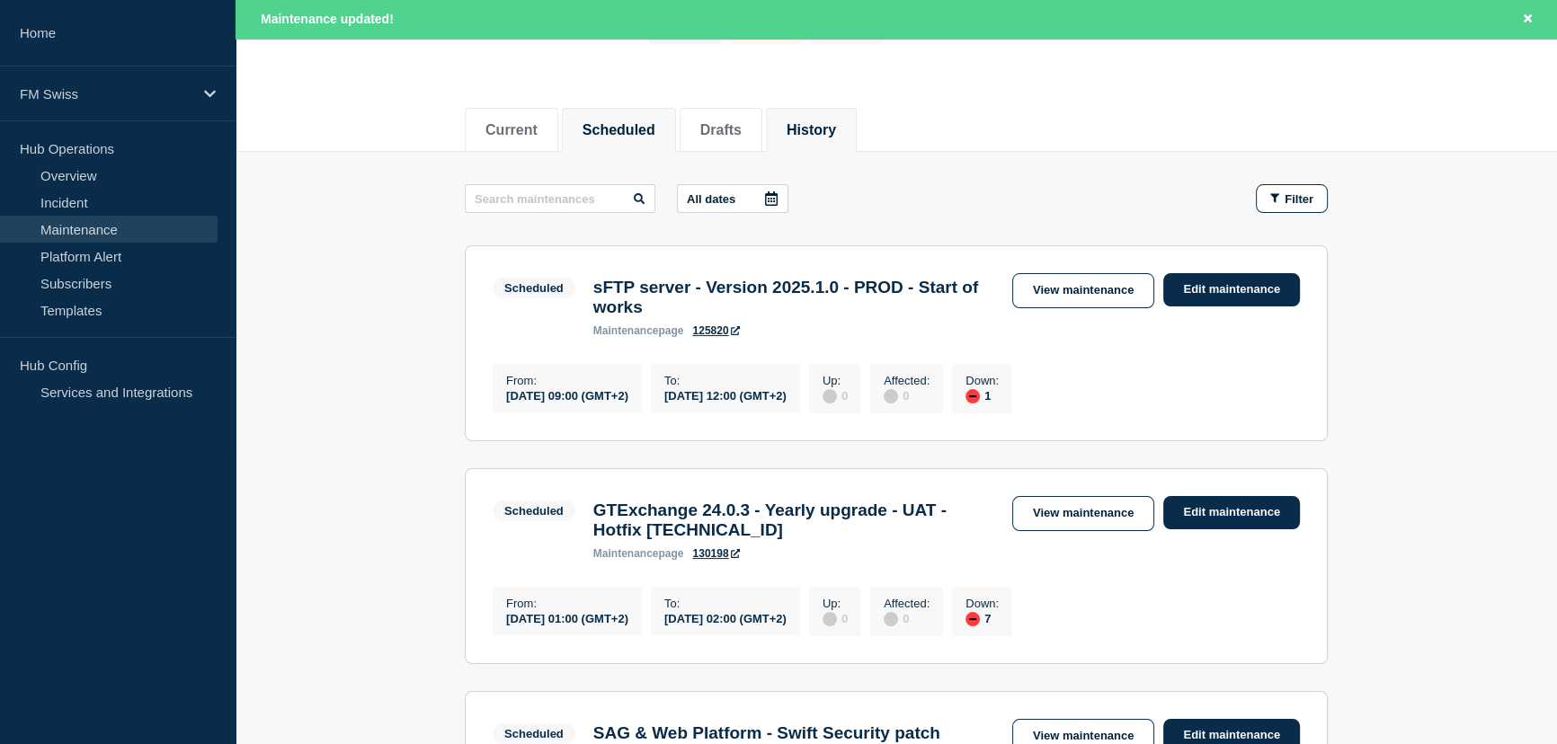
click at [836, 122] on button "History" at bounding box center [811, 130] width 49 height 16
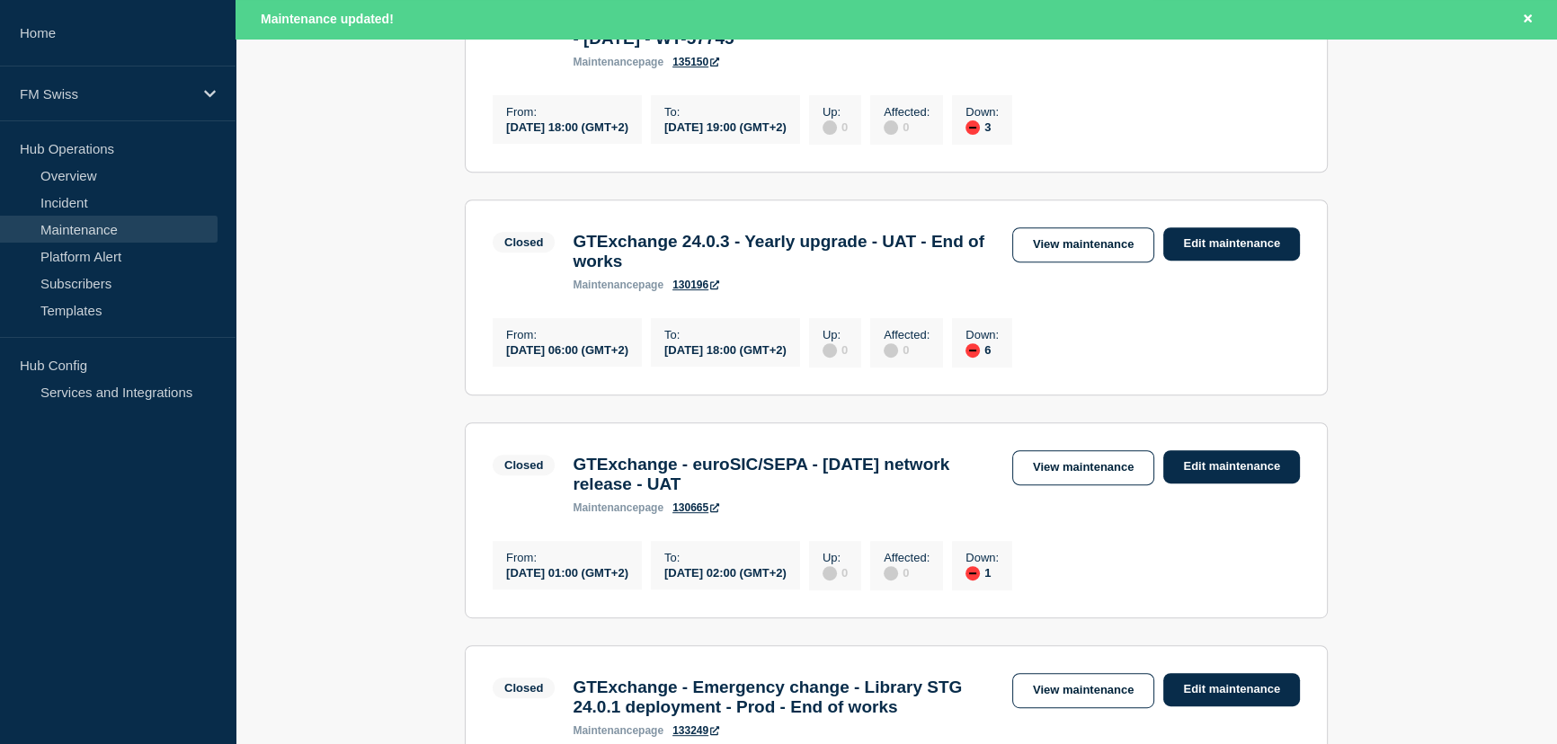
scroll to position [900, 0]
click at [1221, 260] on link "Edit maintenance" at bounding box center [1231, 243] width 137 height 33
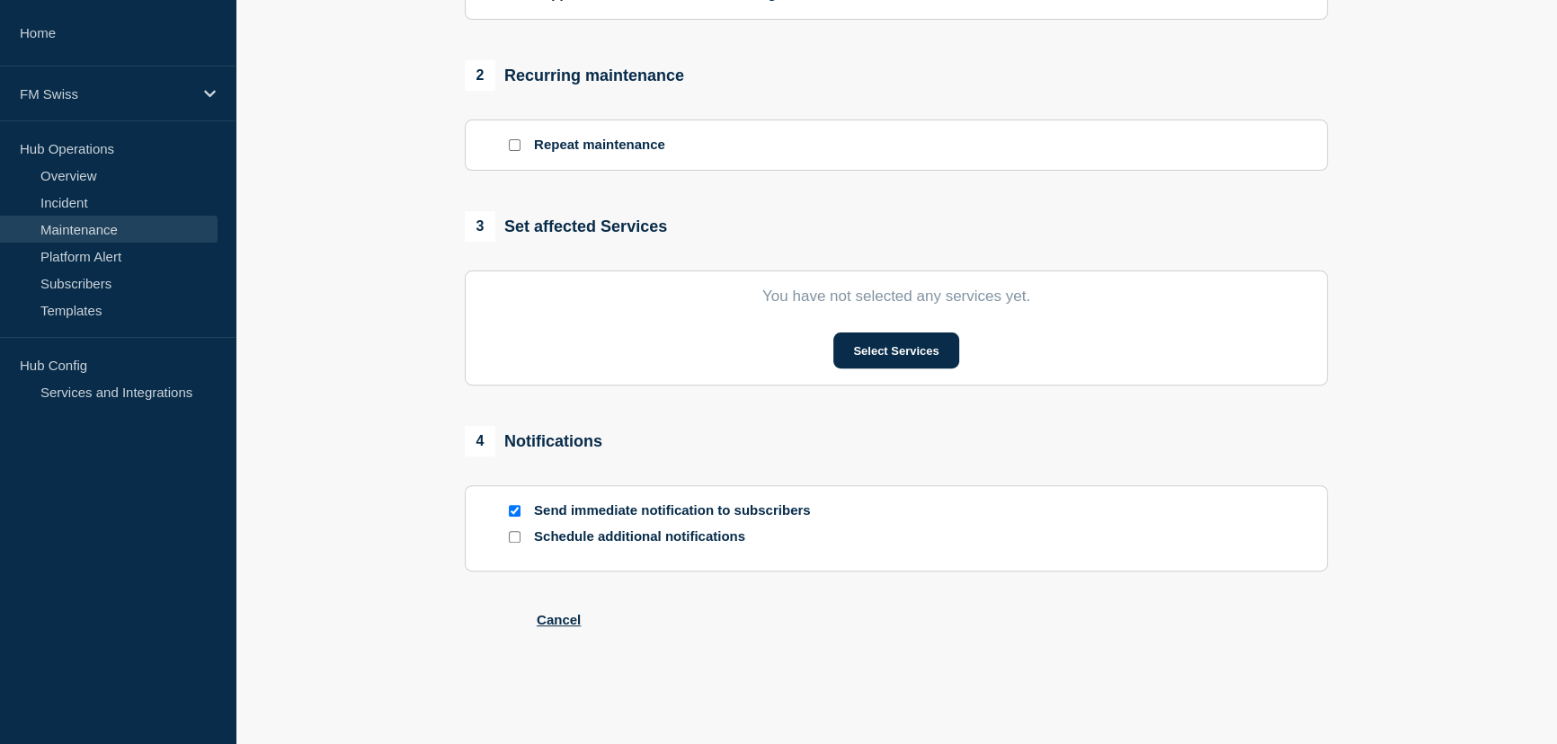
type input "GTExchange 24.0.3 - Yearly upgrade - UAT - End of works"
type input "2025-09-04"
type input "06:00"
type input "2025-09-04"
type input "18:00"
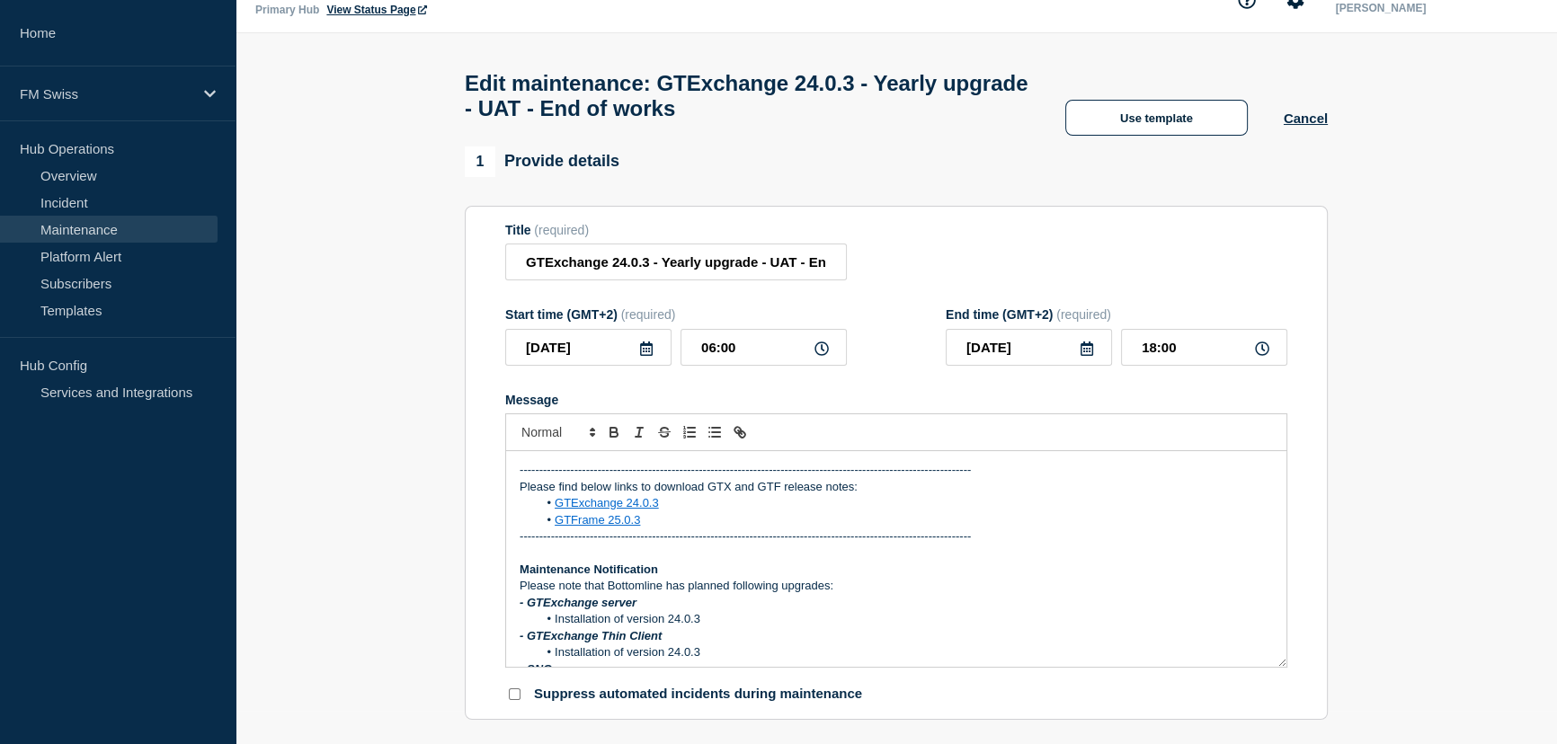
scroll to position [30, 0]
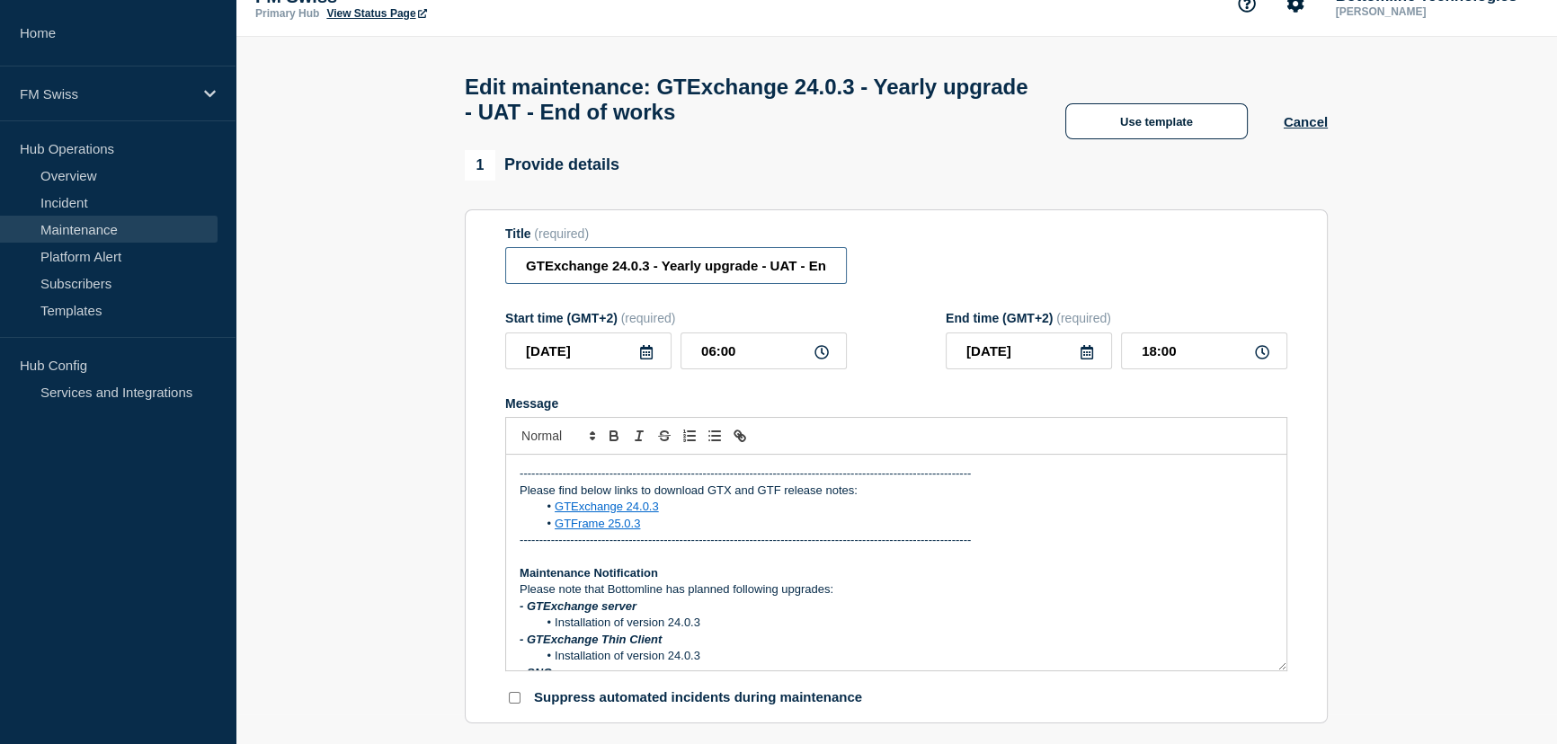
click at [755, 269] on input "GTExchange 24.0.3 - Yearly upgrade - UAT - End of works" at bounding box center [676, 265] width 342 height 37
paste input "Hotfix 24.0.3.1"
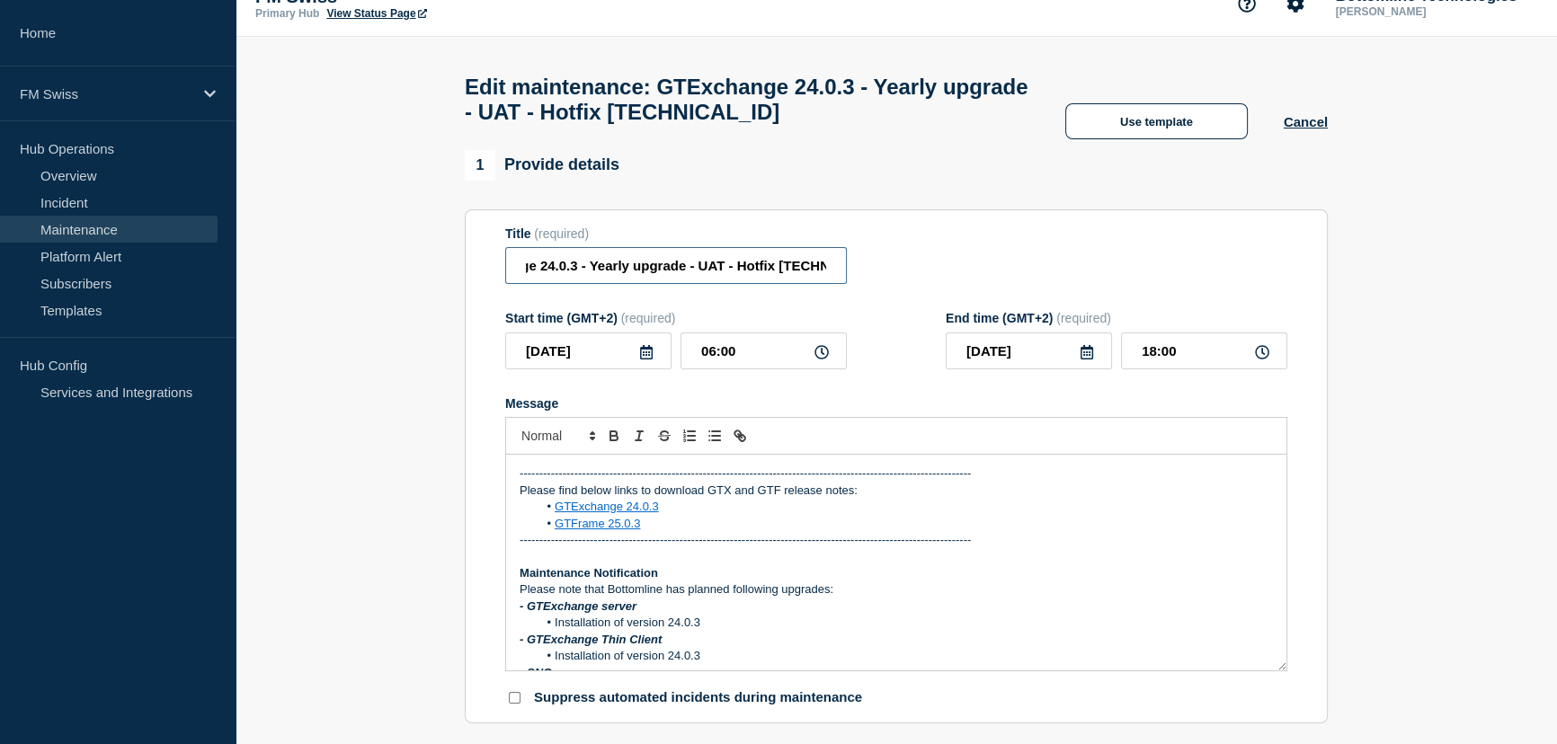
type input "GTExchange 24.0.3 - Yearly upgrade - UAT - Hotfix [TECHNICAL_ID]"
click at [649, 360] on icon at bounding box center [646, 352] width 13 height 14
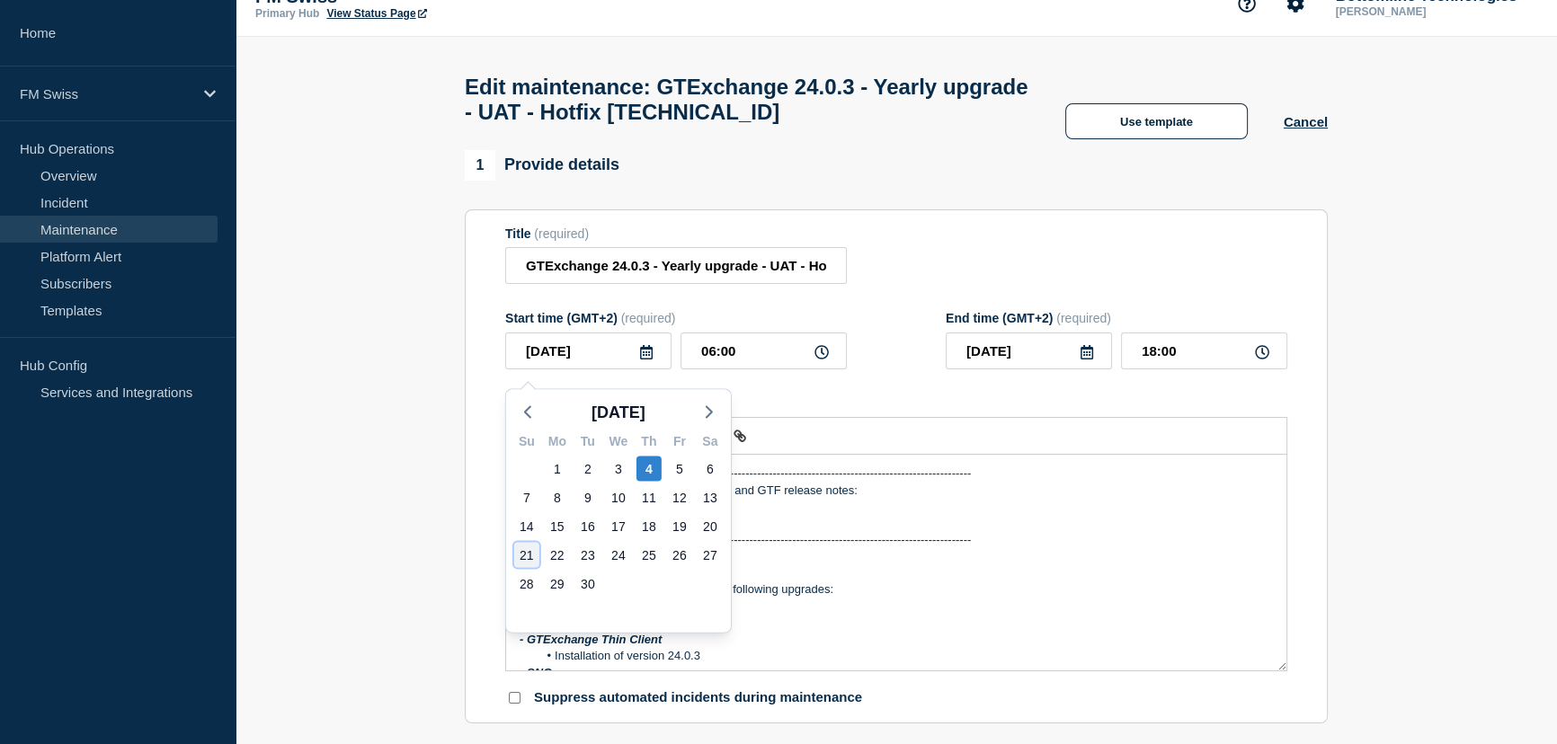
click at [527, 554] on div "21" at bounding box center [526, 554] width 25 height 25
type input "[DATE]"
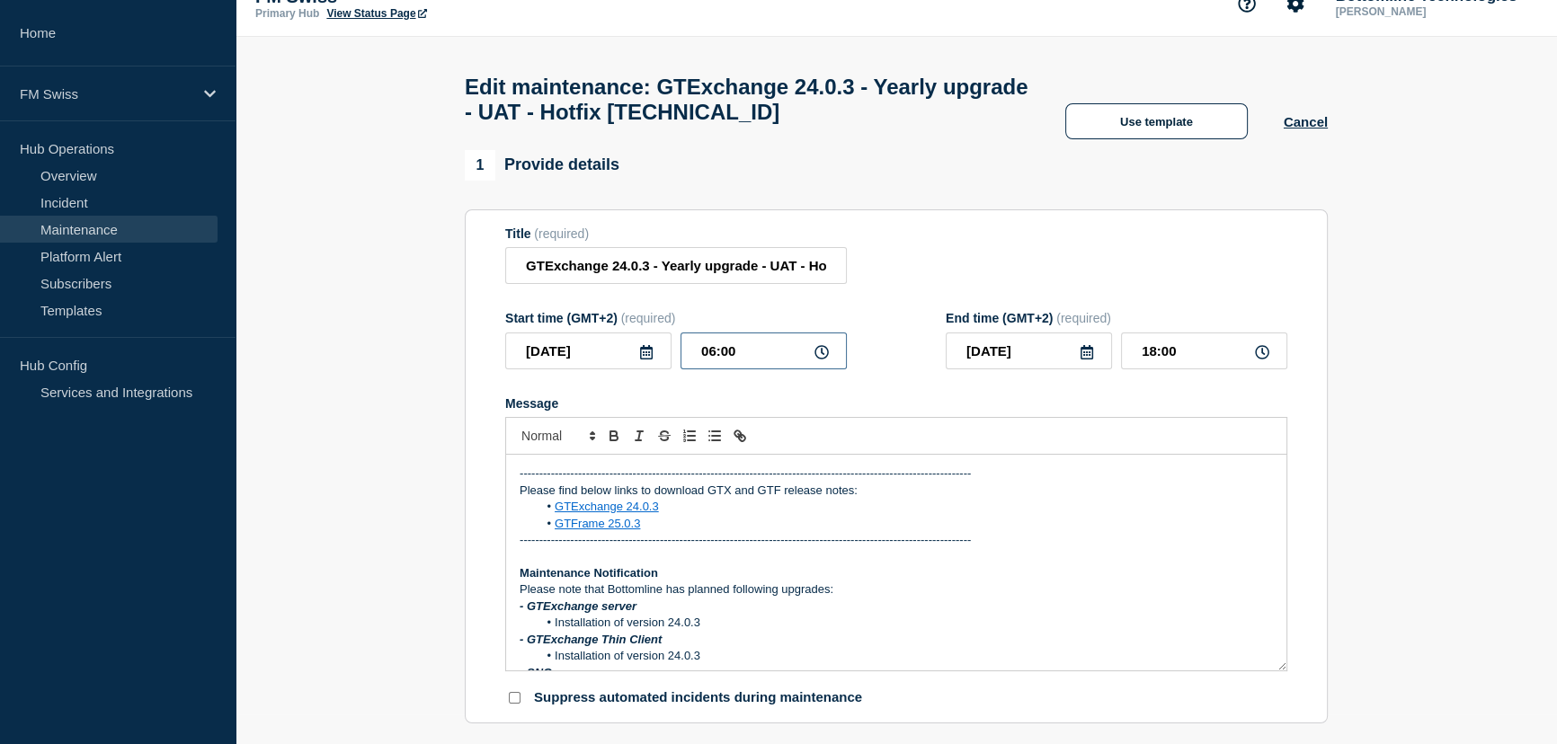
click at [714, 360] on input "06:00" at bounding box center [764, 351] width 166 height 37
type input "01:00"
click at [1149, 360] on input "13:00" at bounding box center [1204, 351] width 166 height 37
type input "02:00"
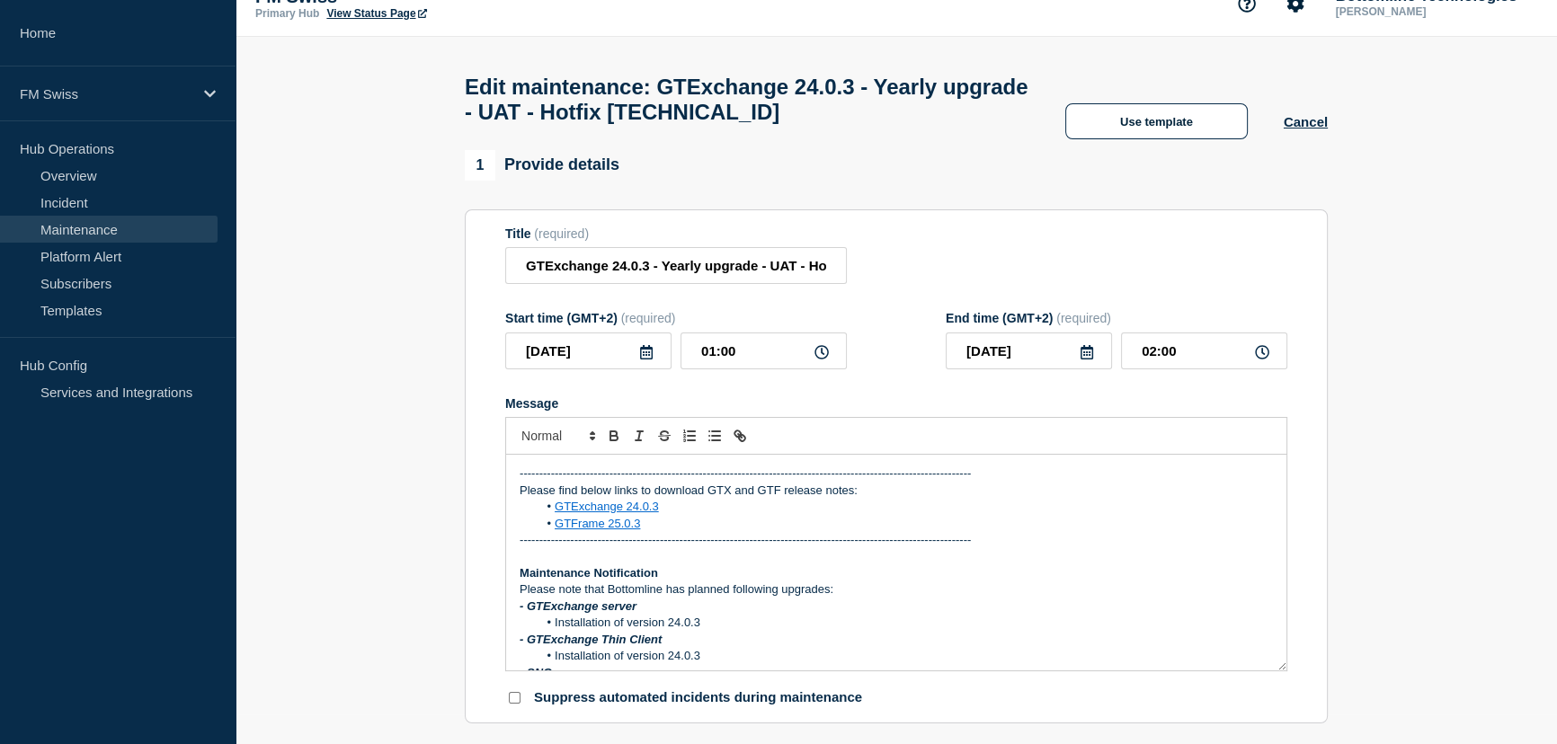
click at [1062, 276] on div "Title (required) GTExchange 24.0.3 - Yearly upgrade - UAT - Hotfix 24.0.3.1" at bounding box center [896, 256] width 782 height 58
drag, startPoint x: 672, startPoint y: 539, endPoint x: 515, endPoint y: 502, distance: 160.9
click at [515, 502] on div "-------------------------------------------------------------------------------…" at bounding box center [896, 563] width 780 height 216
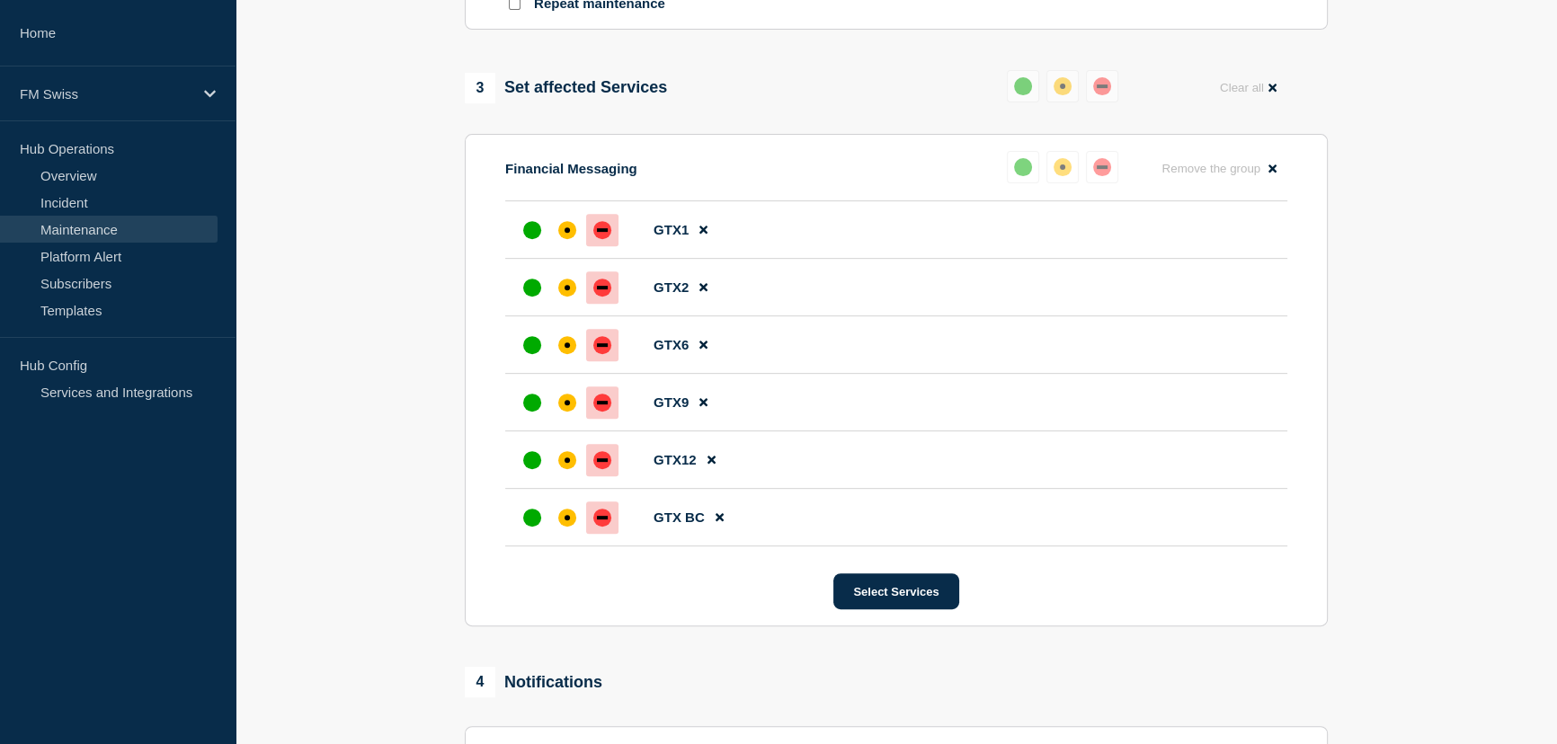
scroll to position [1143, 0]
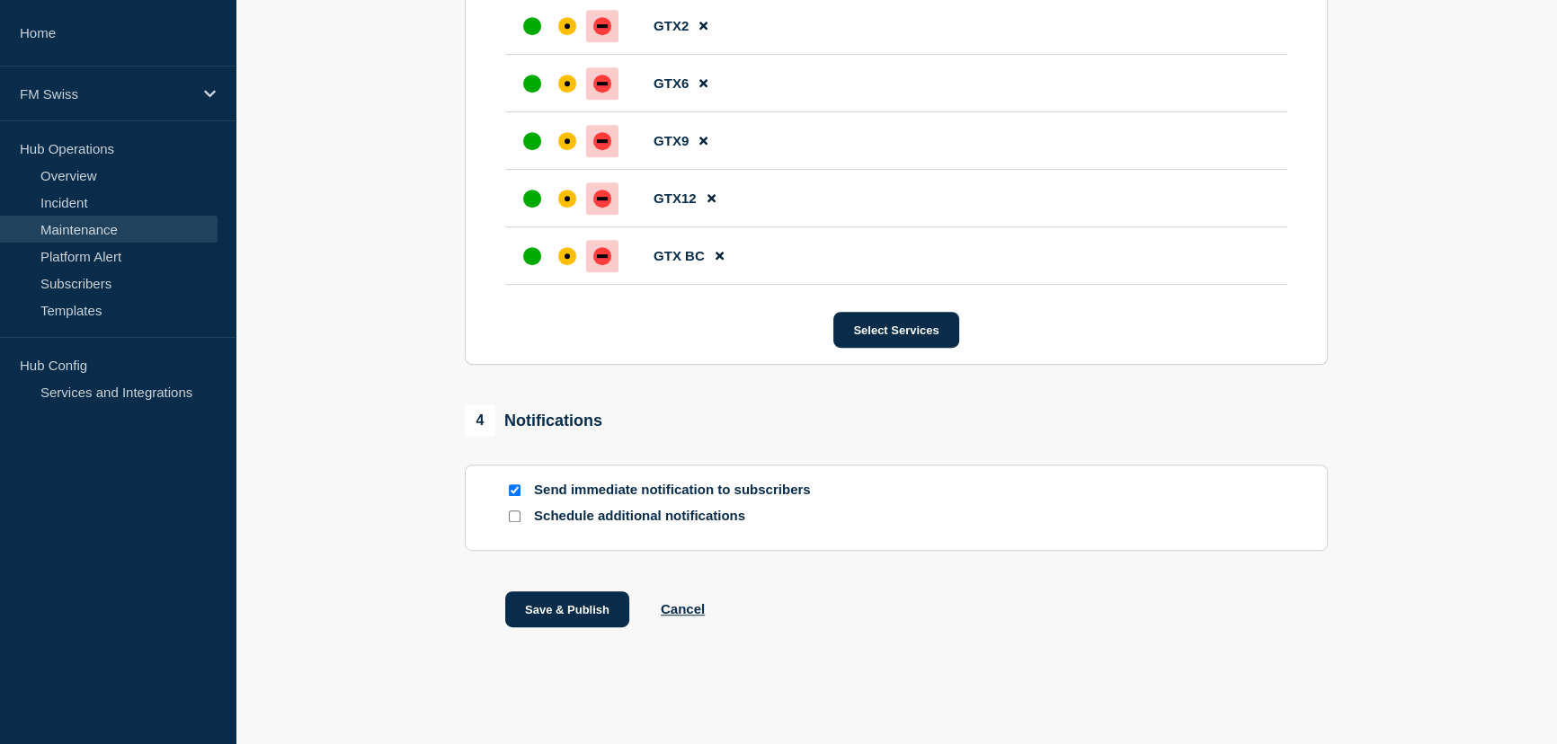
click at [513, 488] on input "Send immediate notification to subscribers" at bounding box center [515, 491] width 12 height 12
checkbox input "false"
click at [568, 611] on button "Save & Publish" at bounding box center [567, 610] width 124 height 36
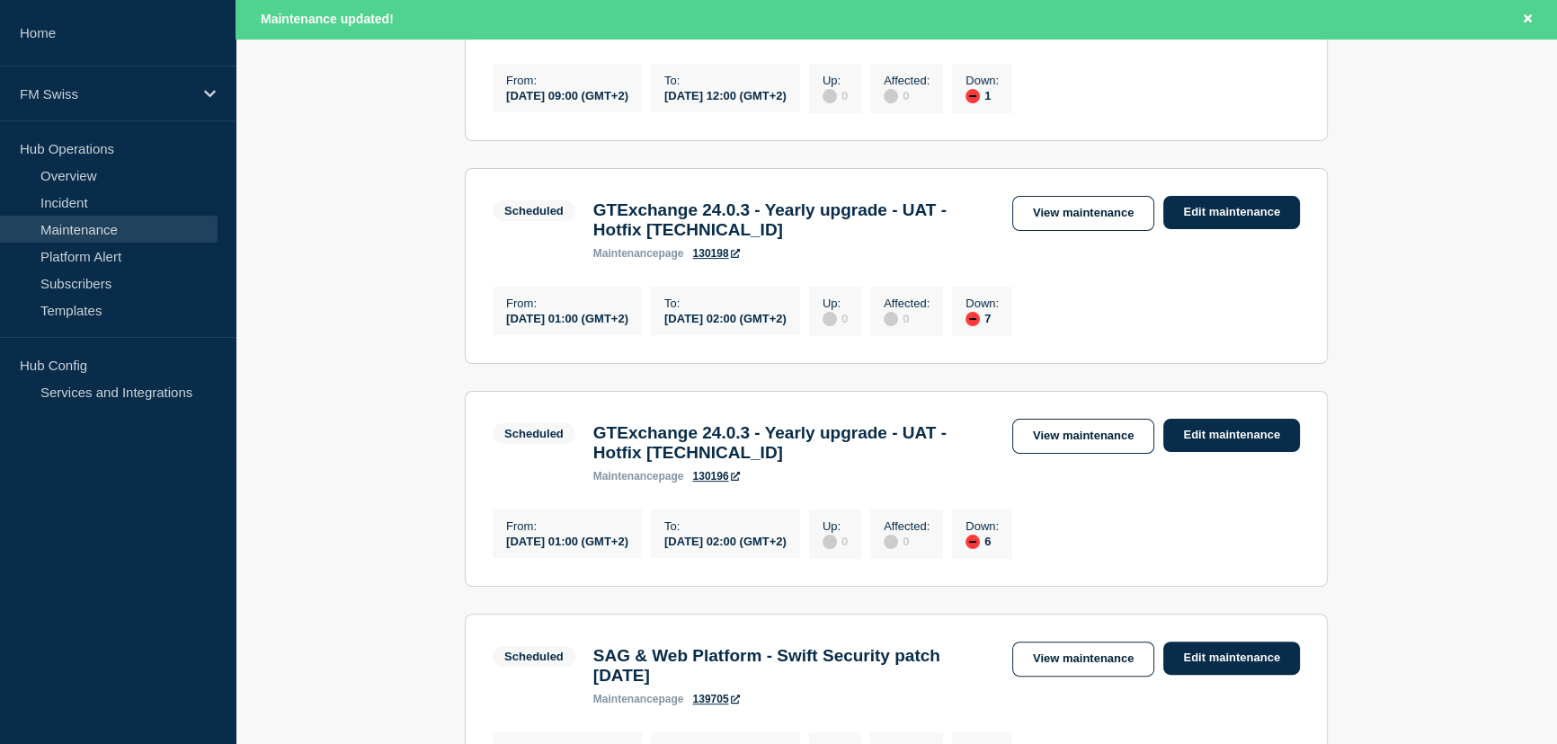
scroll to position [490, 0]
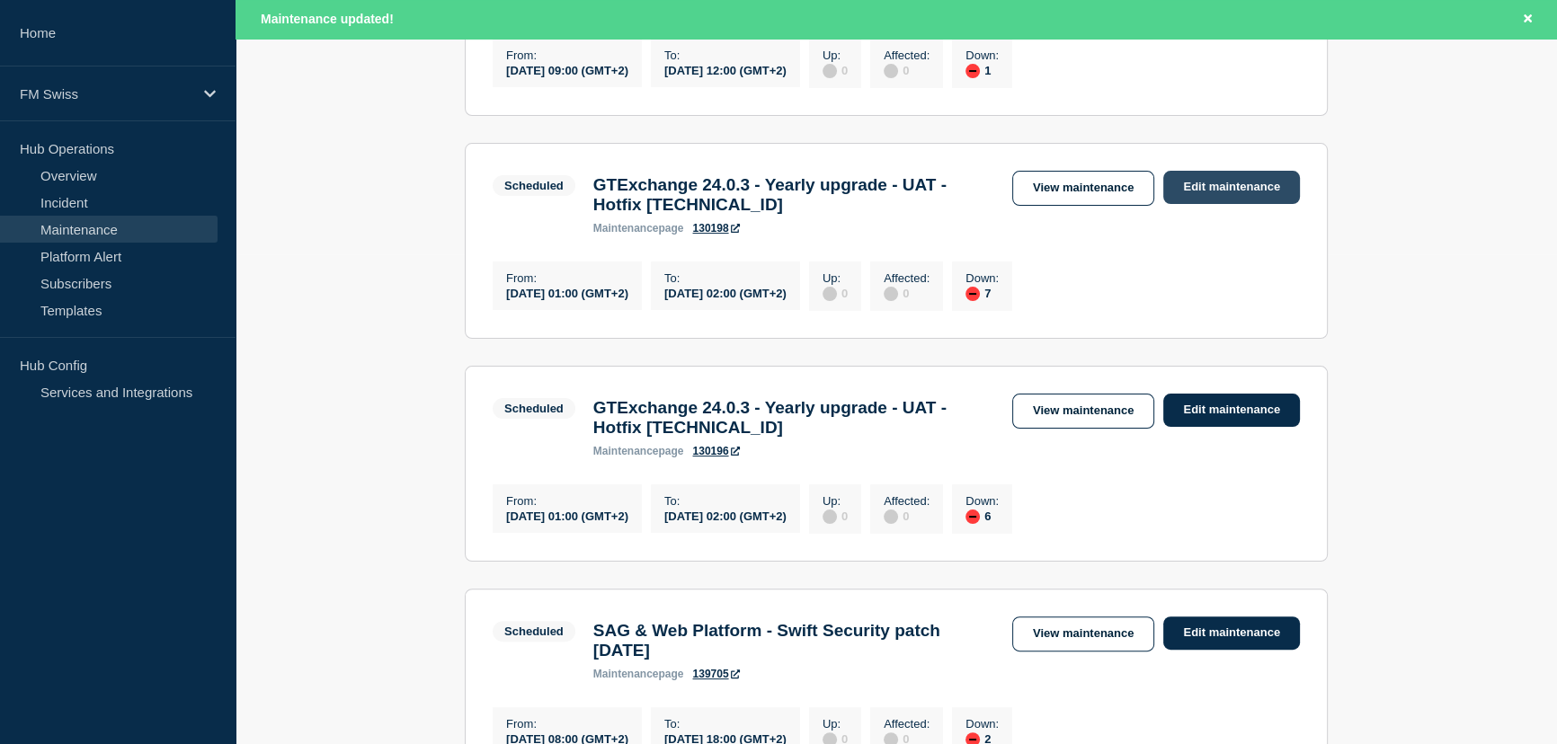
click at [1225, 191] on link "Edit maintenance" at bounding box center [1231, 187] width 137 height 33
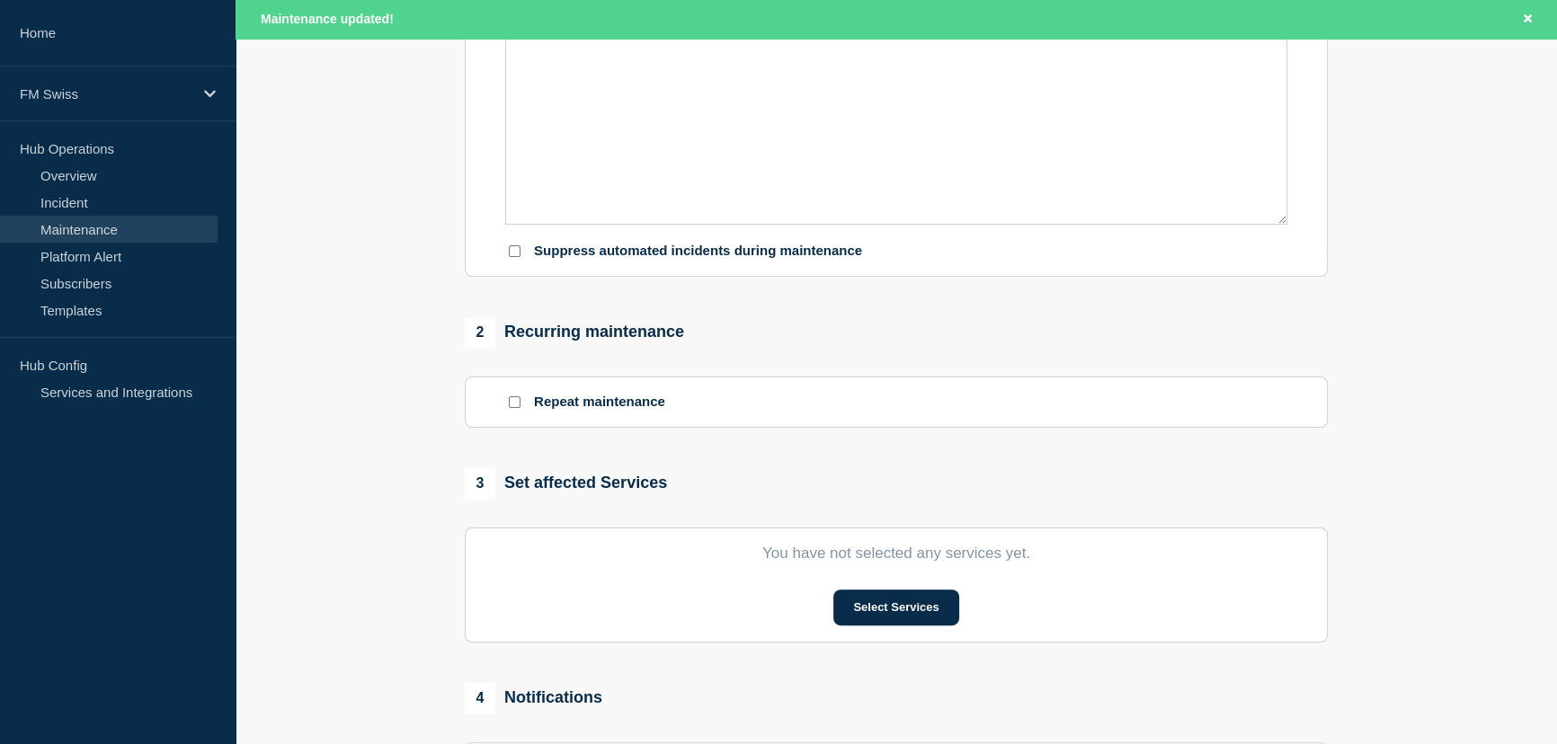
type input "GTExchange 24.0.3 - Yearly upgrade - UAT - Hotfix [TECHNICAL_ID]"
type input "[DATE]"
type input "01:00"
type input "[DATE]"
type input "02:00"
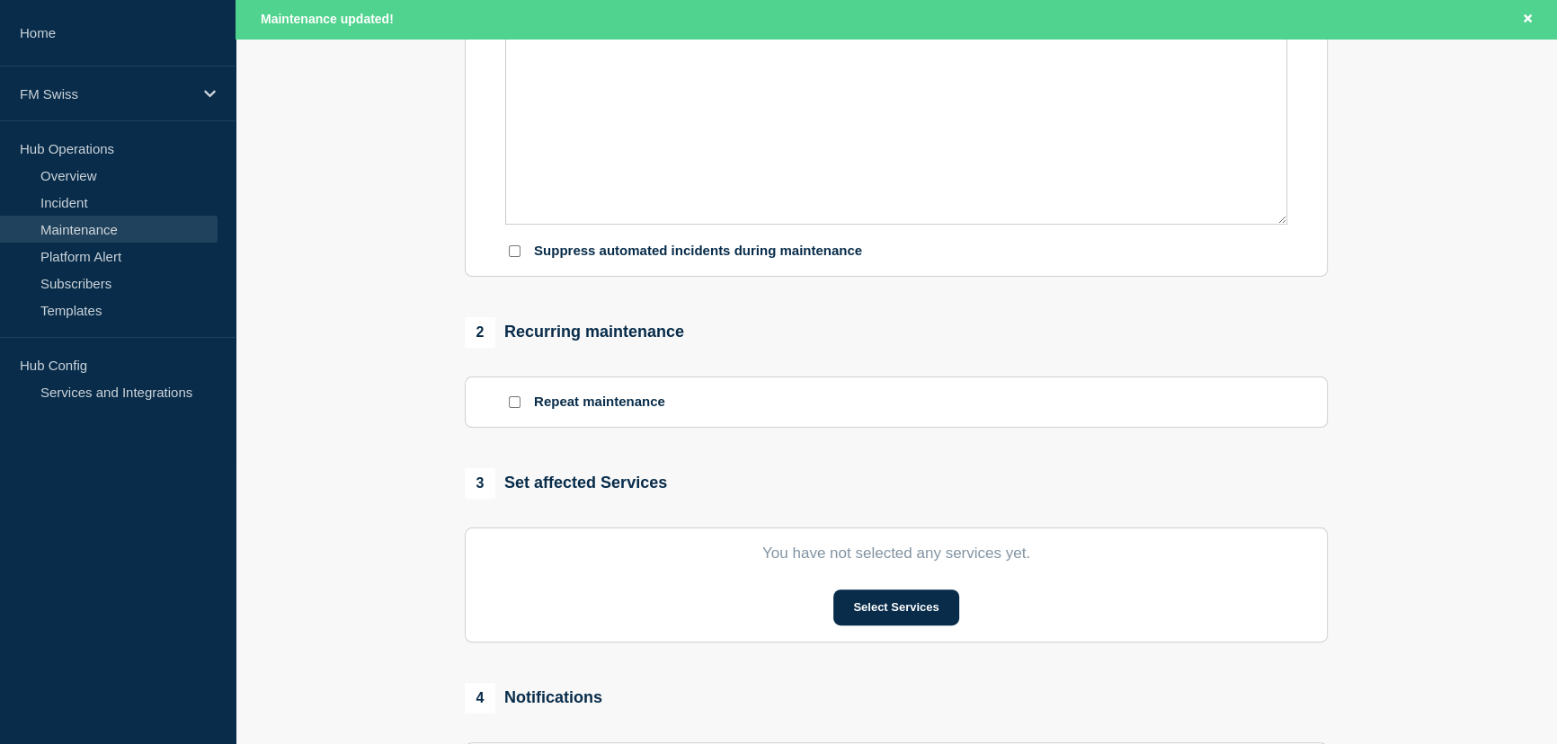
checkbox input "false"
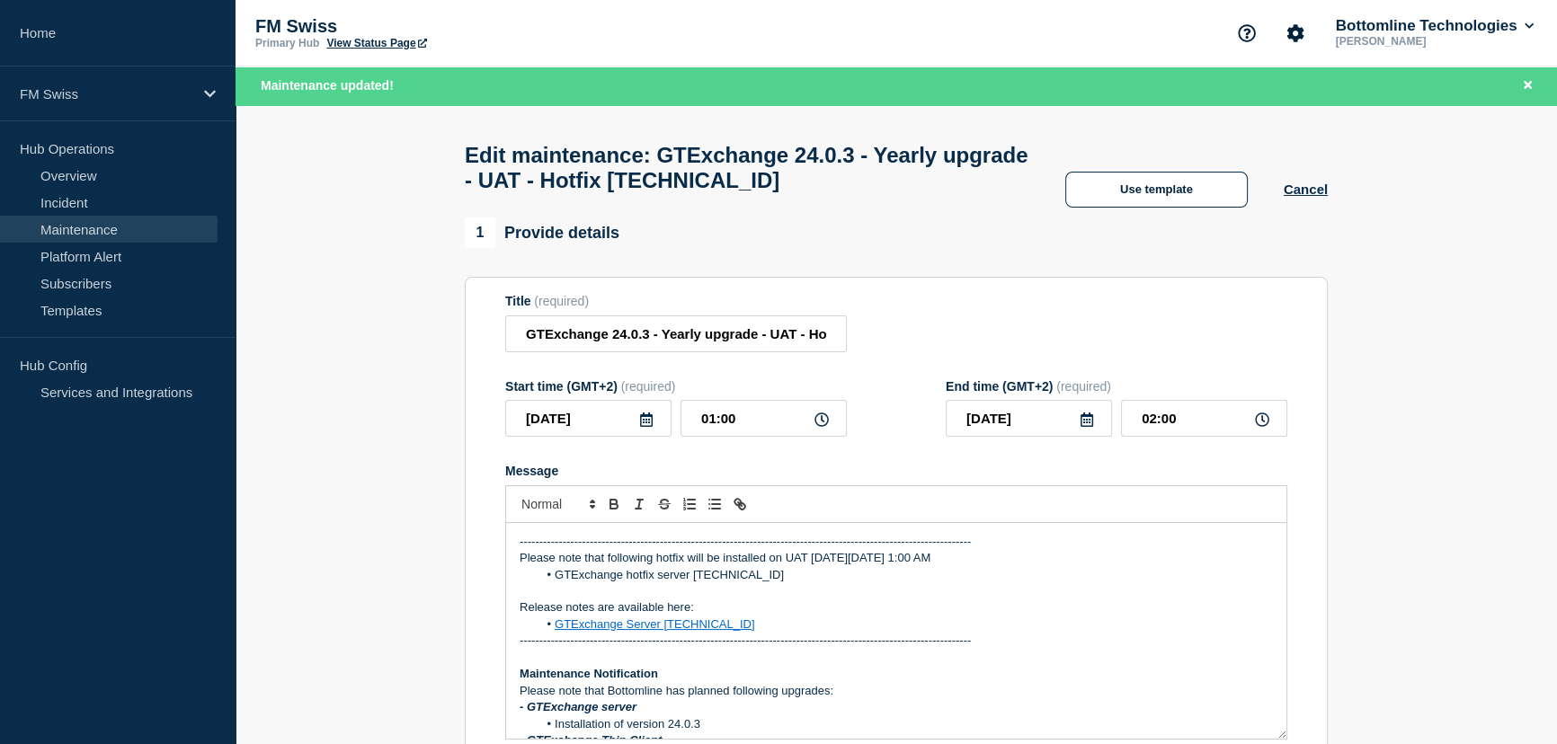
click at [89, 228] on link "Maintenance" at bounding box center [109, 229] width 218 height 27
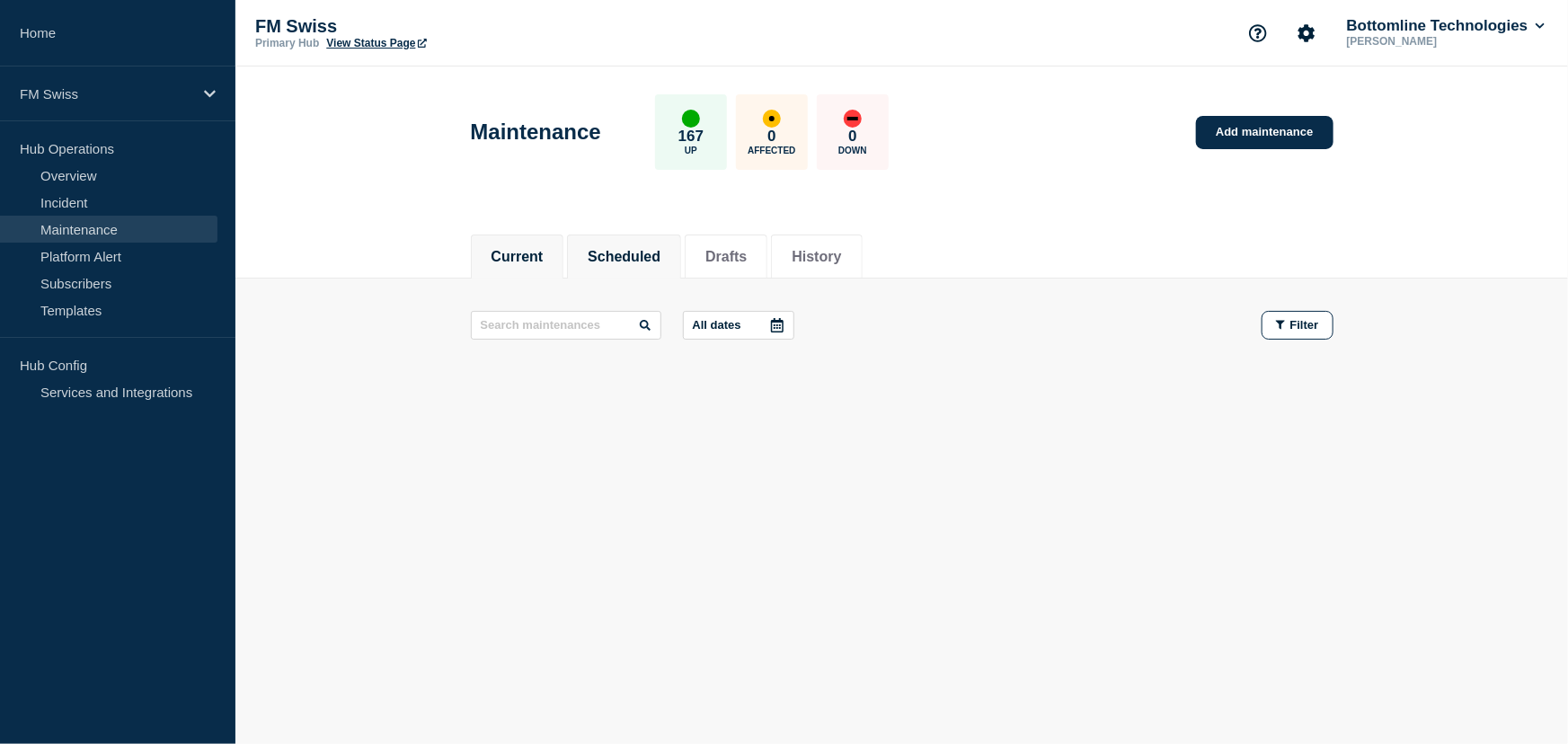
click at [648, 254] on button "Scheduled" at bounding box center [624, 257] width 73 height 16
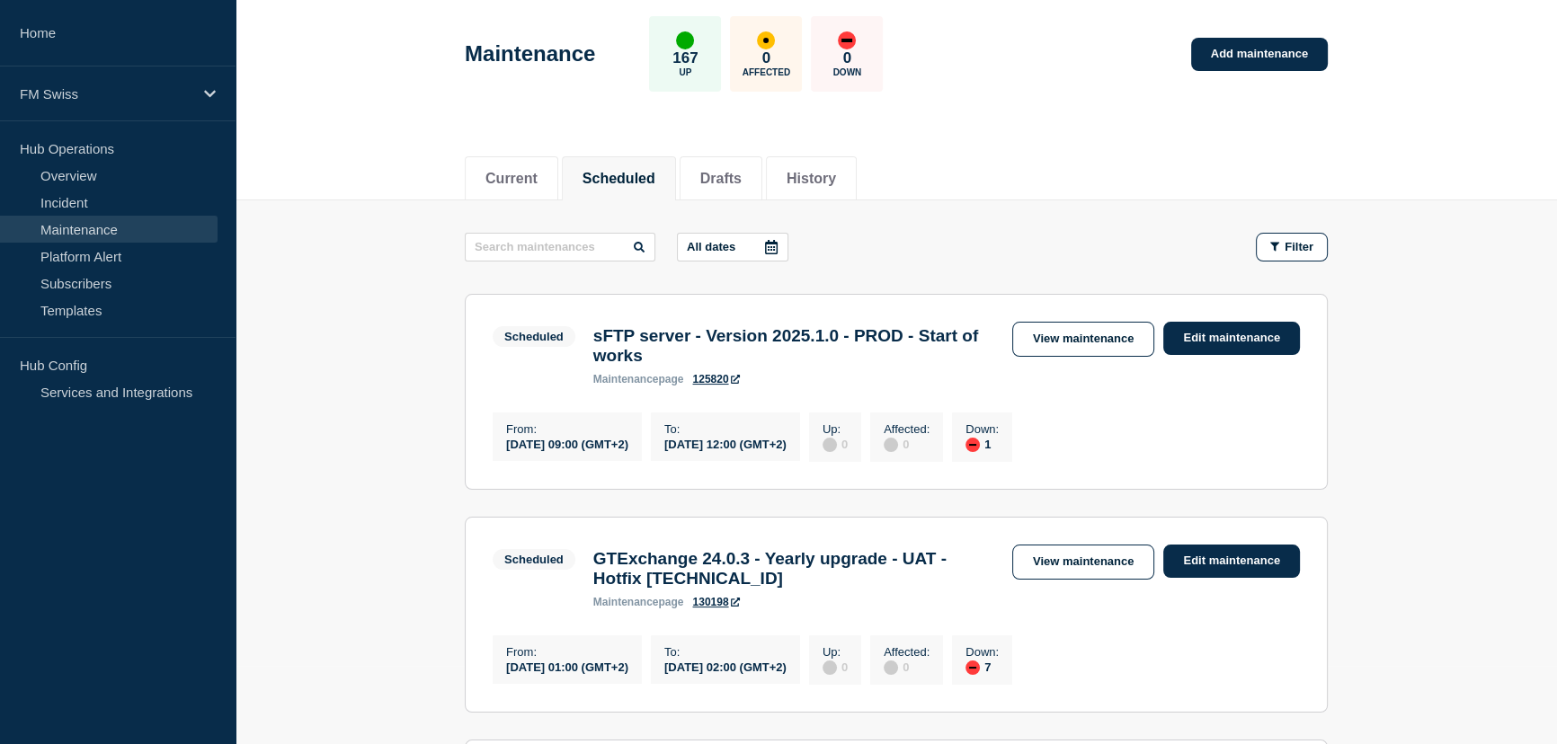
scroll to position [408, 0]
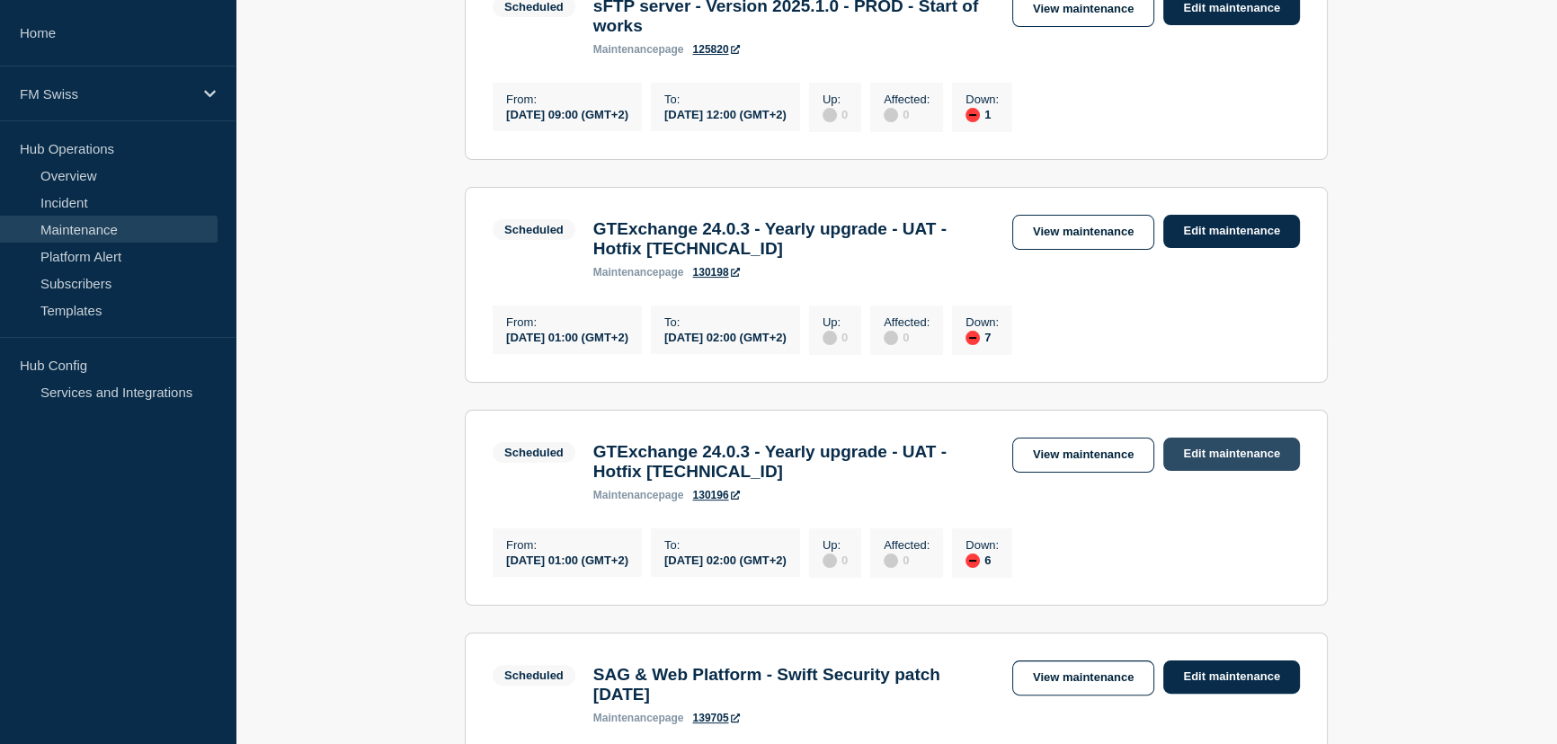
click at [1246, 469] on link "Edit maintenance" at bounding box center [1231, 454] width 137 height 33
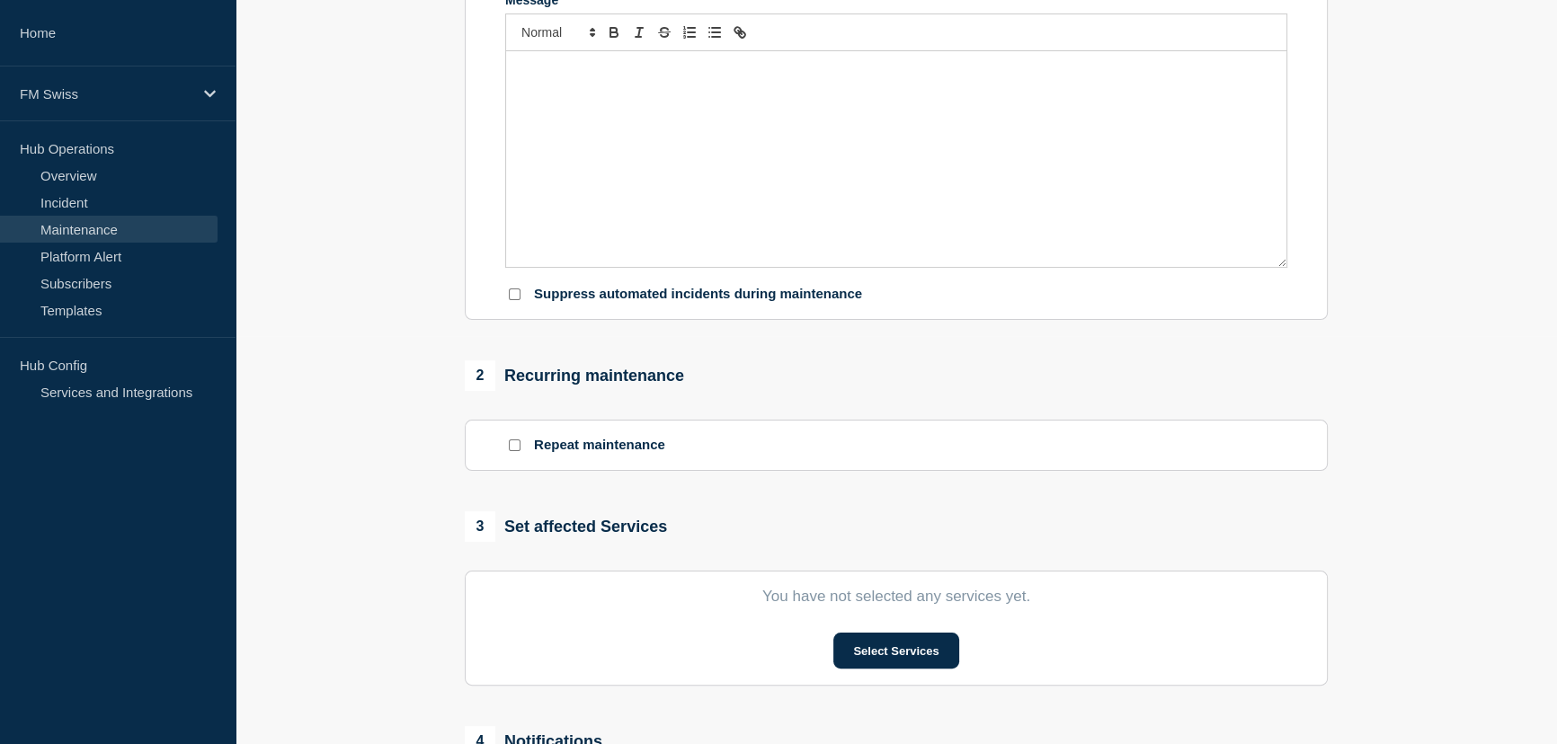
type input "GTExchange 24.0.3 - Yearly upgrade - UAT - Hotfix [TECHNICAL_ID]"
type input "[DATE]"
type input "01:00"
type input "[DATE]"
type input "02:00"
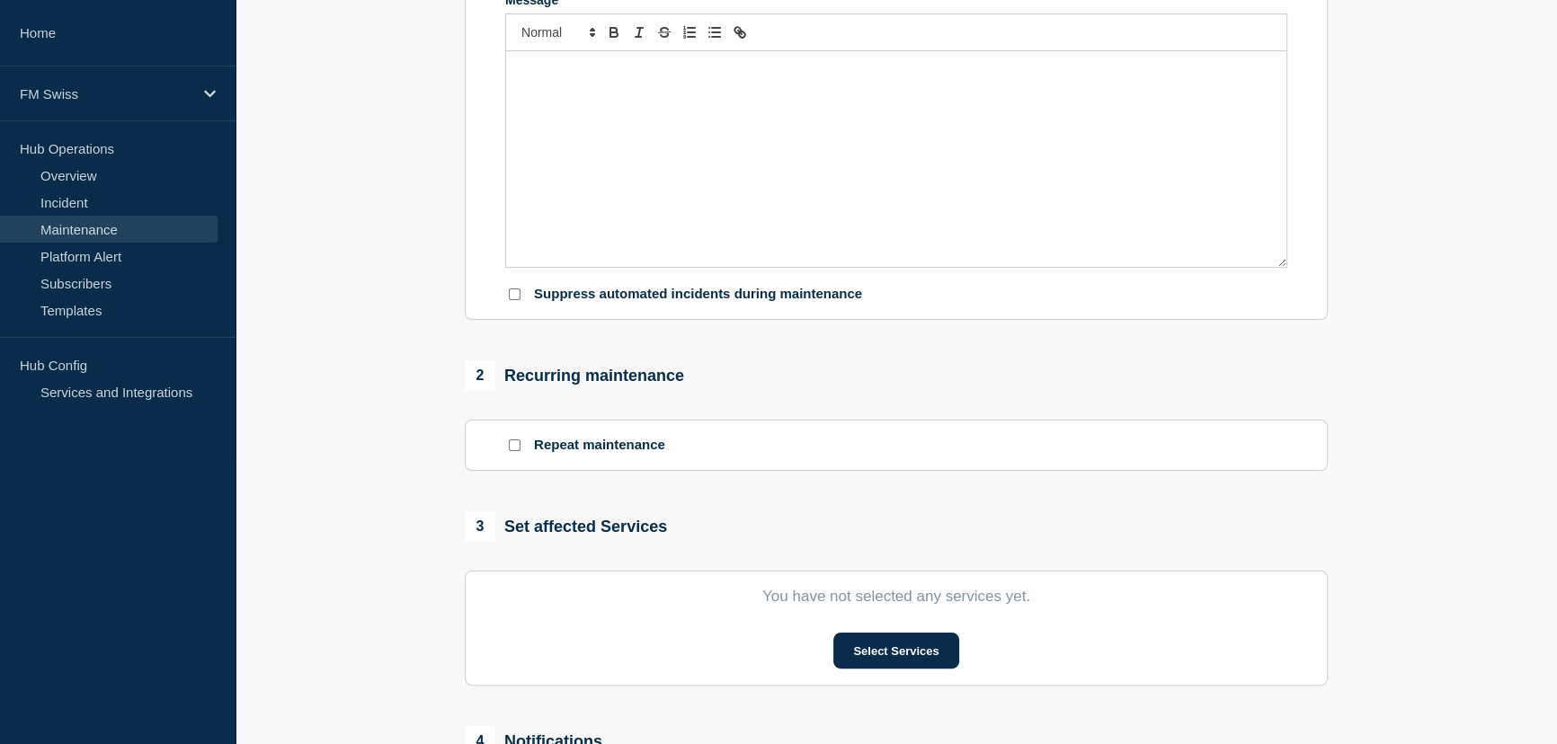
checkbox input "false"
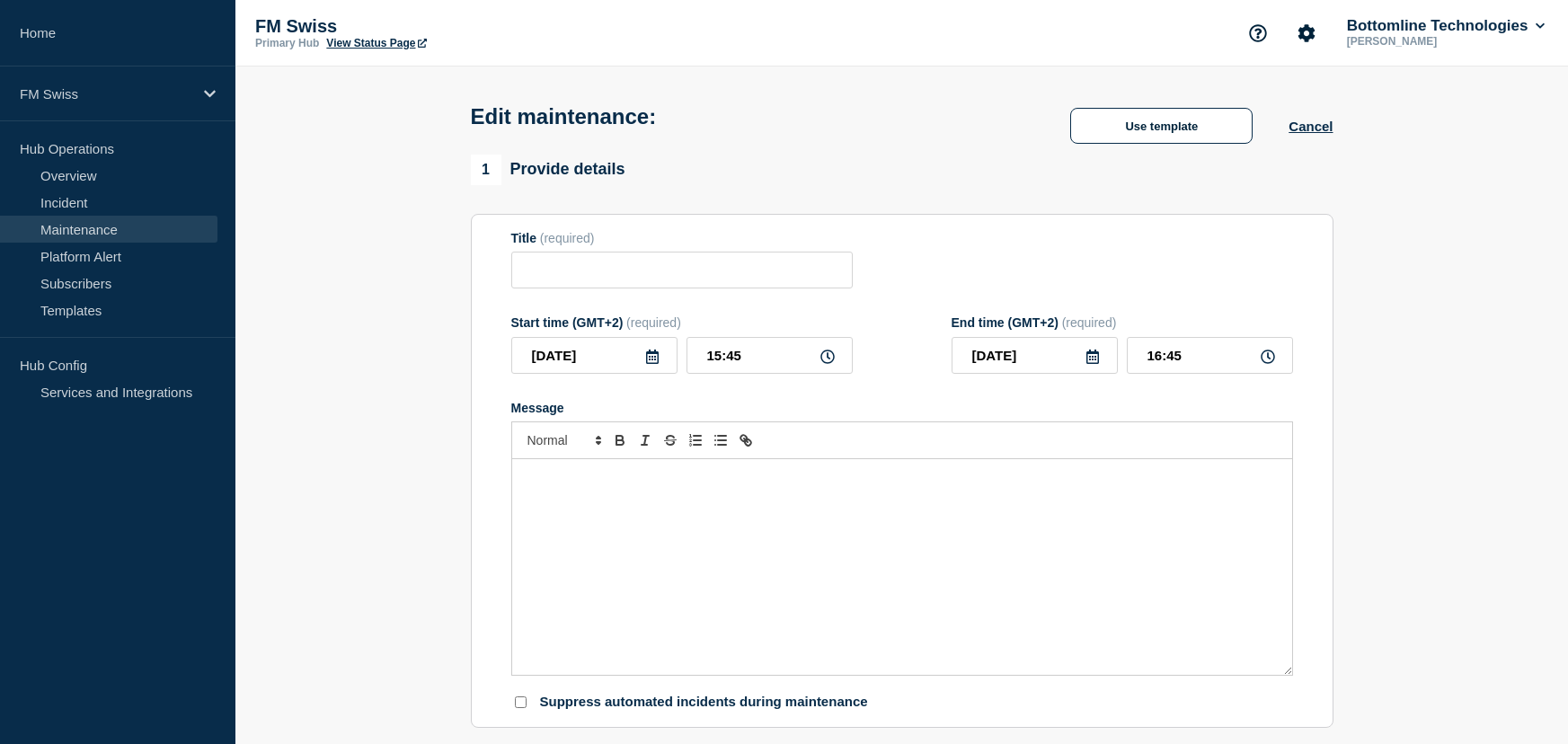
type input "GTExchange 24.0.3 - Yearly upgrade - UAT - Hotfix [TECHNICAL_ID]"
type input "[DATE]"
type input "01:00"
type input "[DATE]"
type input "02:00"
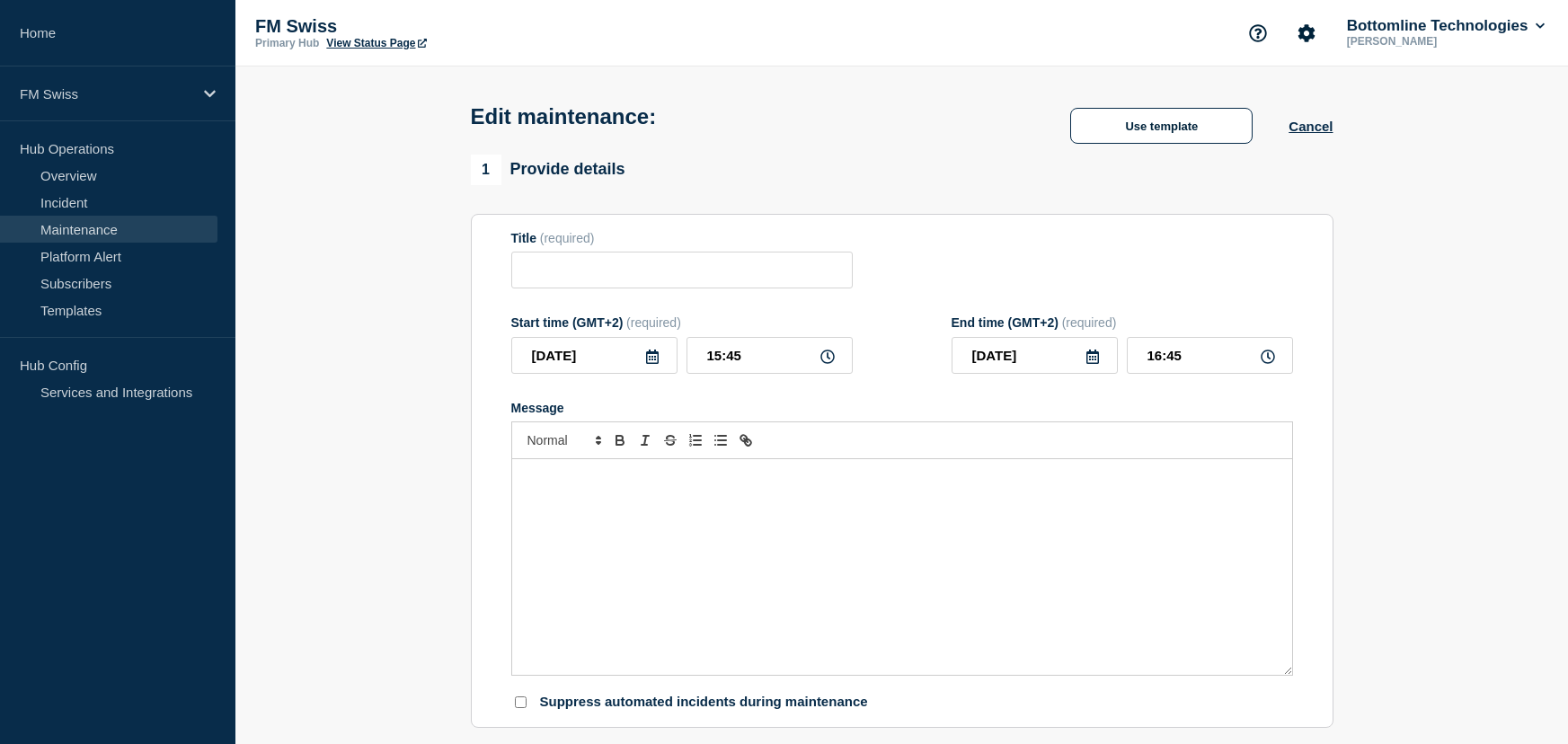
checkbox input "false"
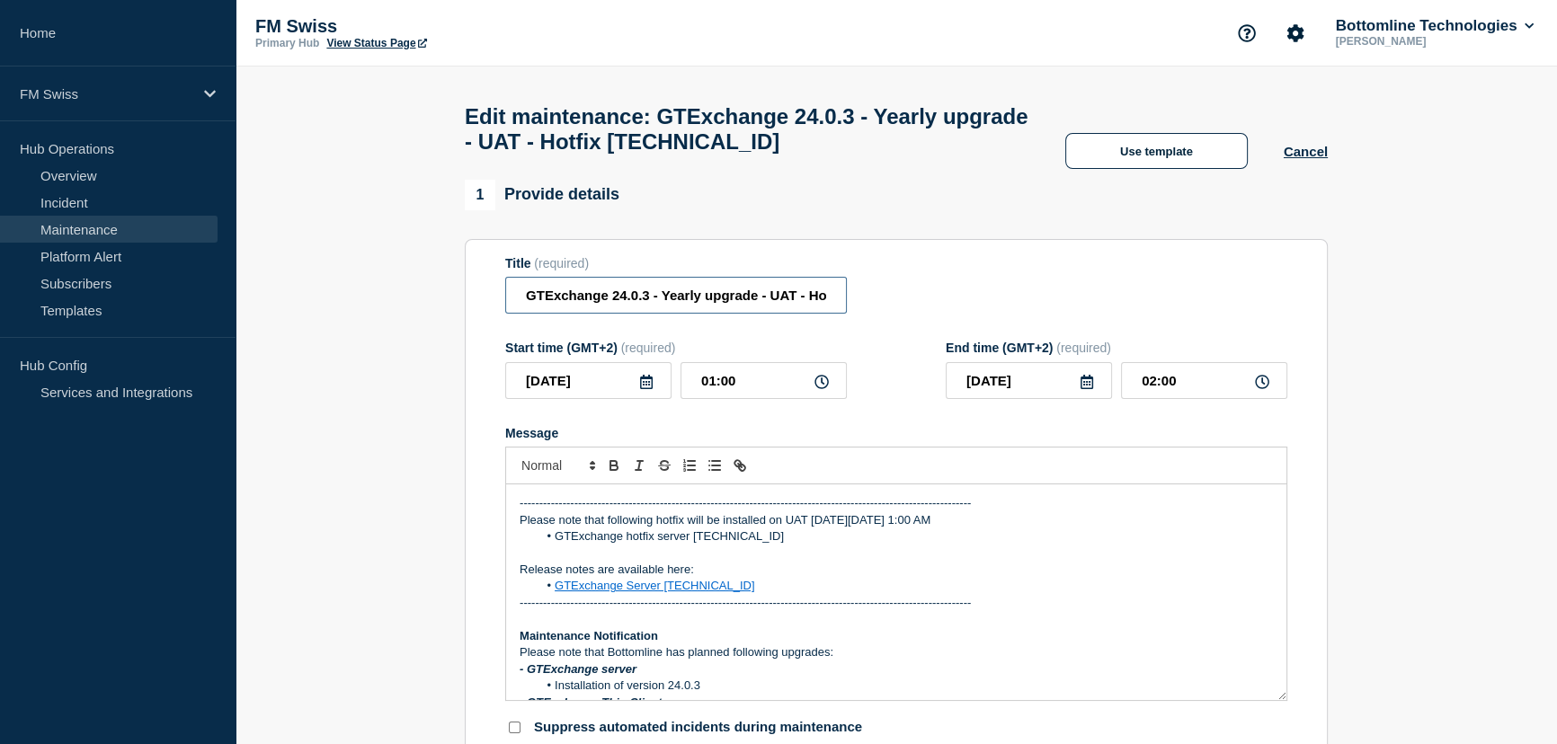
click at [761, 307] on input "GTExchange 24.0.3 - Yearly upgrade - UAT - Hotfix [TECHNICAL_ID]" at bounding box center [676, 295] width 342 height 37
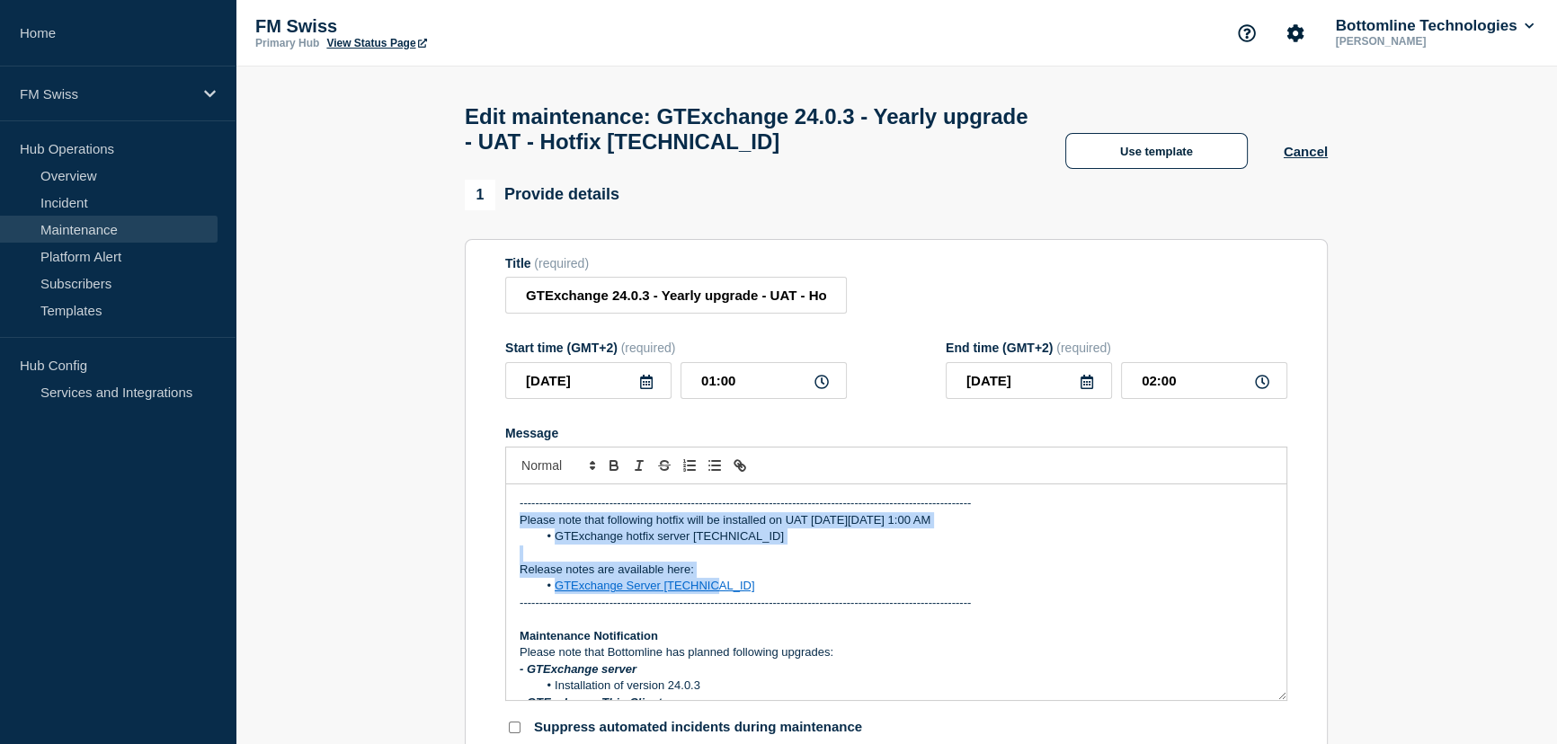
drag, startPoint x: 718, startPoint y: 596, endPoint x: 494, endPoint y: 533, distance: 233.4
click at [494, 533] on section "Title (required) GTExchange 24.0.3 - Yearly upgrade - UAT - Hotfix [TECHNICAL_I…" at bounding box center [896, 496] width 863 height 515
copy div "Please note that following hotfix will be installed on UAT [DATE][DATE] 1:00 AM…"
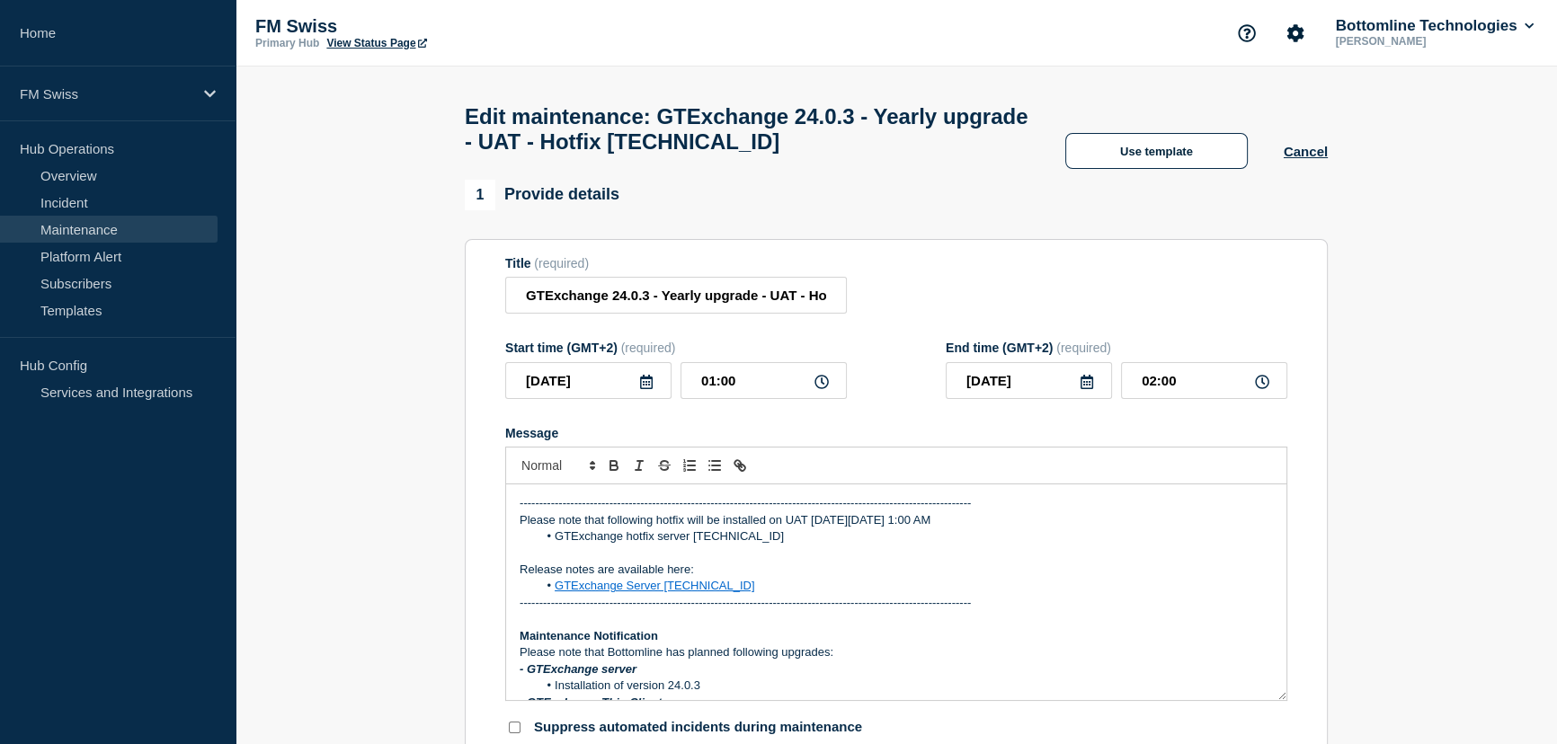
click at [969, 170] on div "Edit maintenance: GTExchange 24.0.3 - Yearly upgrade - UAT - Hotfix [TECHNICAL_…" at bounding box center [897, 123] width 904 height 113
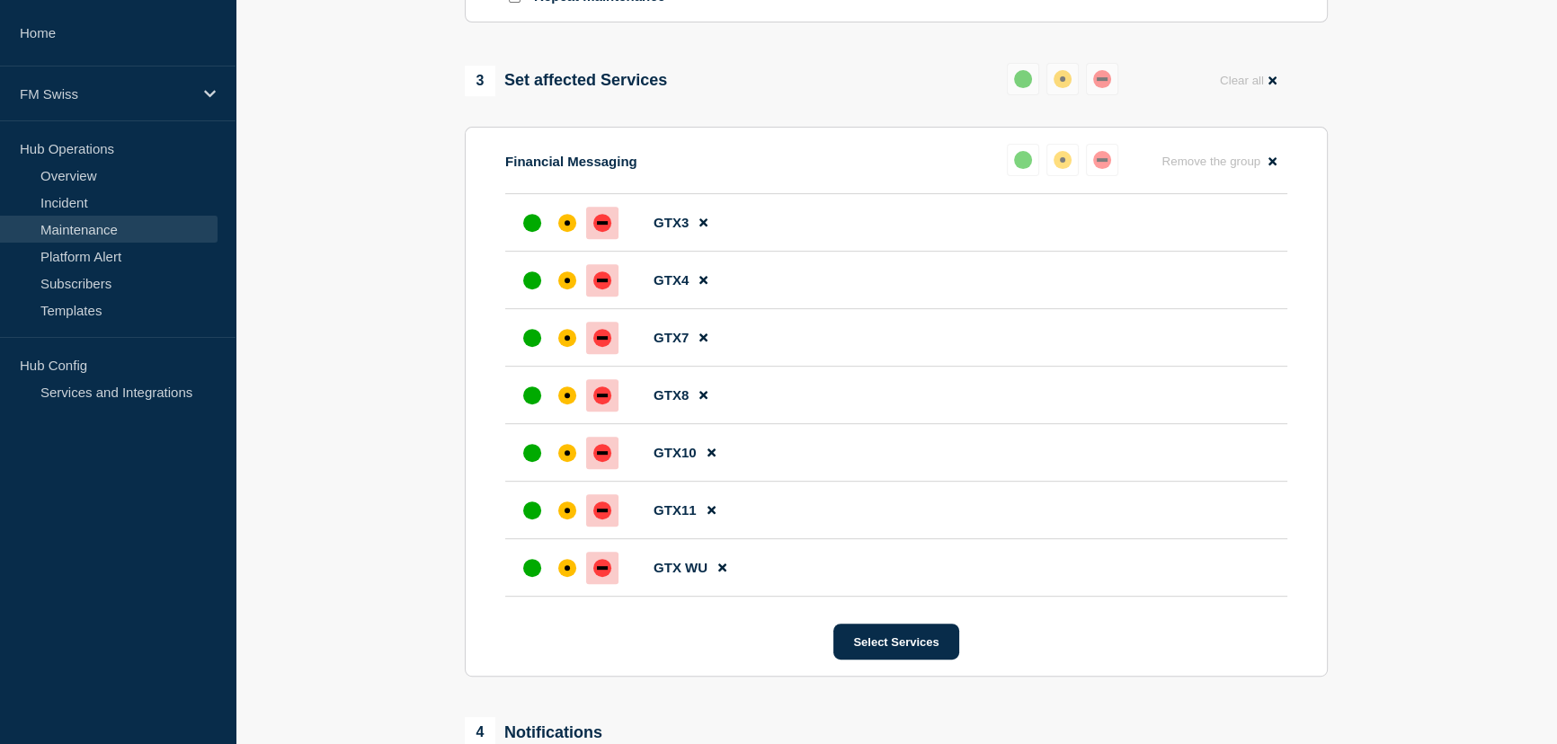
scroll to position [873, 0]
